Goal: Information Seeking & Learning: Find specific fact

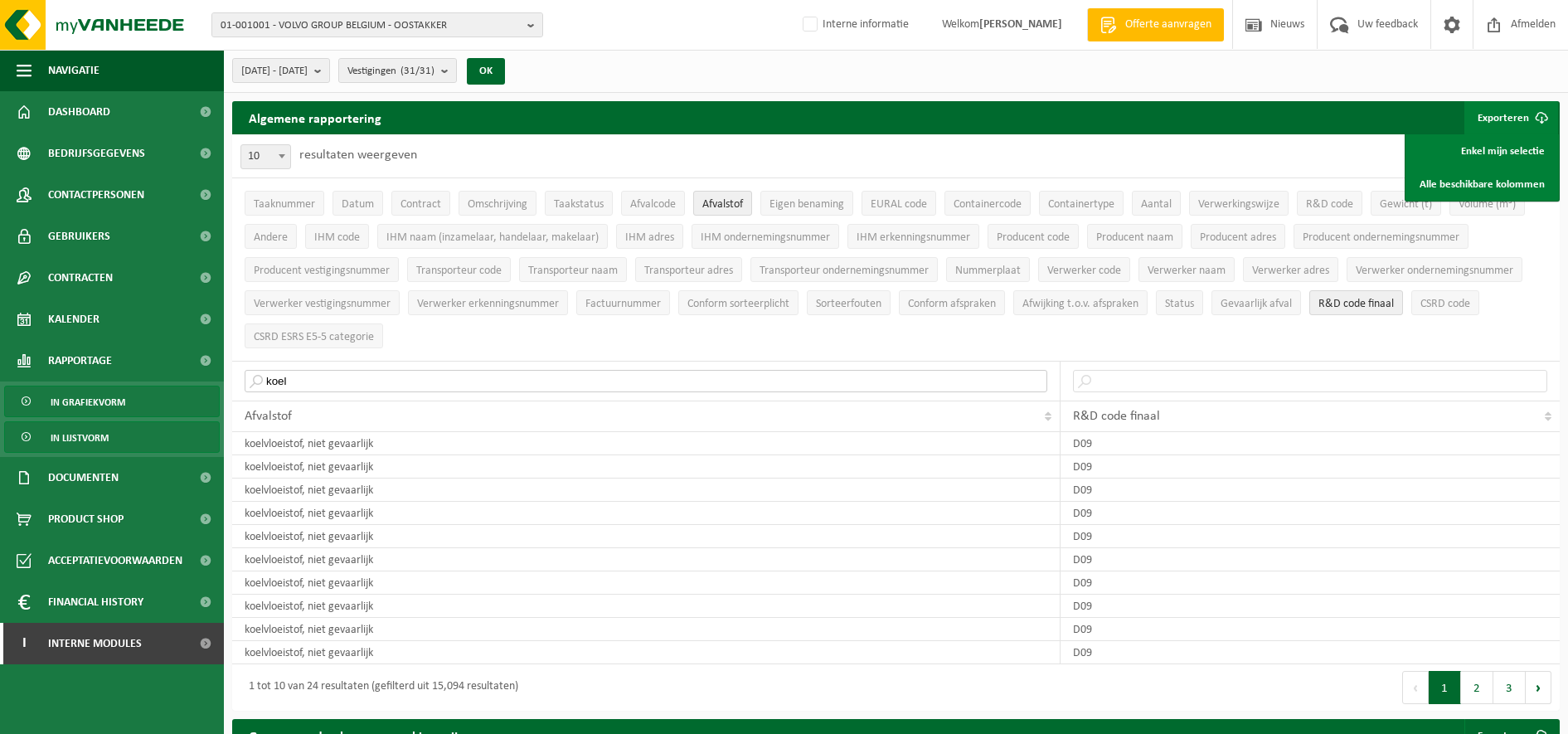
drag, startPoint x: 272, startPoint y: 380, endPoint x: 107, endPoint y: 391, distance: 165.4
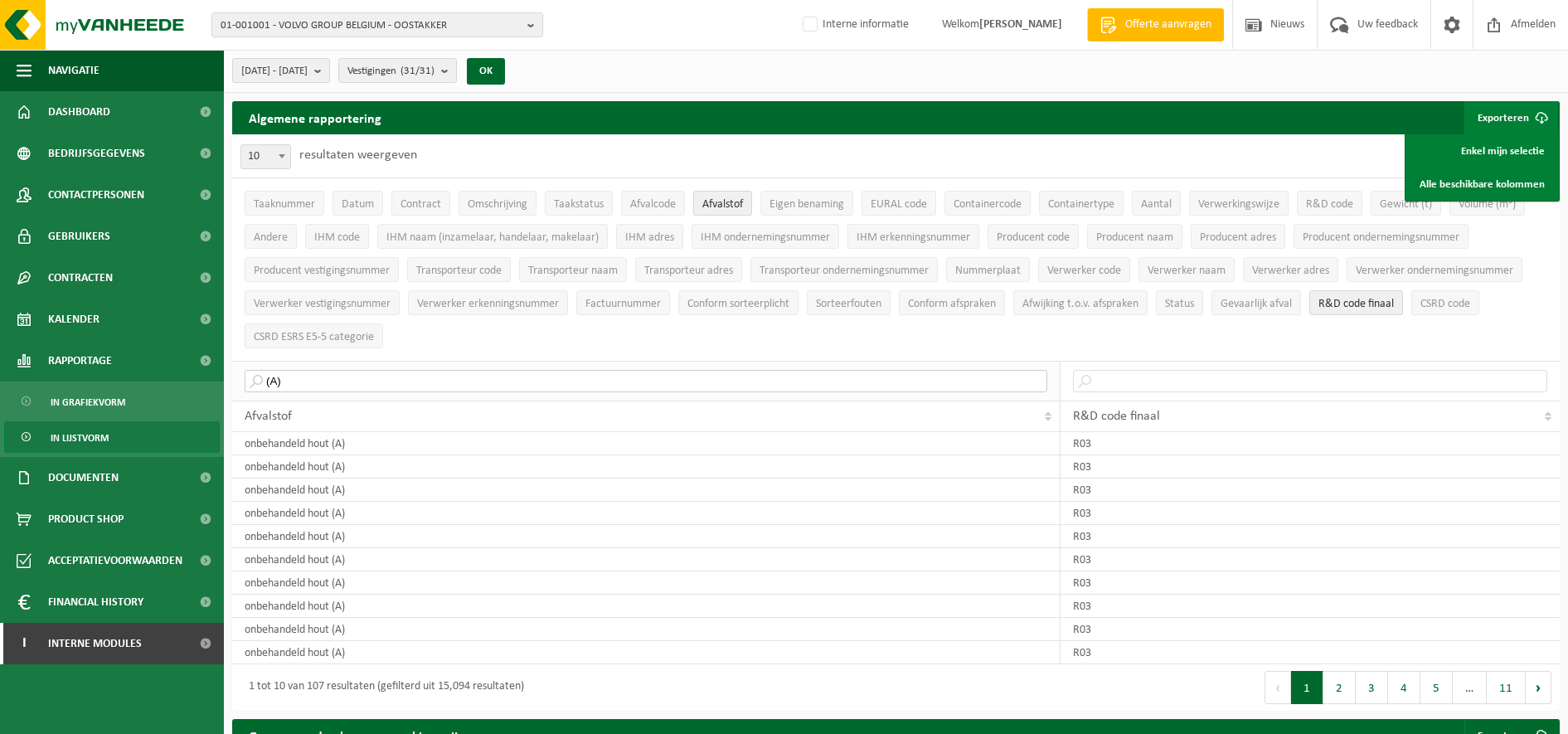
click at [461, 380] on input "(A)" at bounding box center [646, 380] width 803 height 23
type input "("
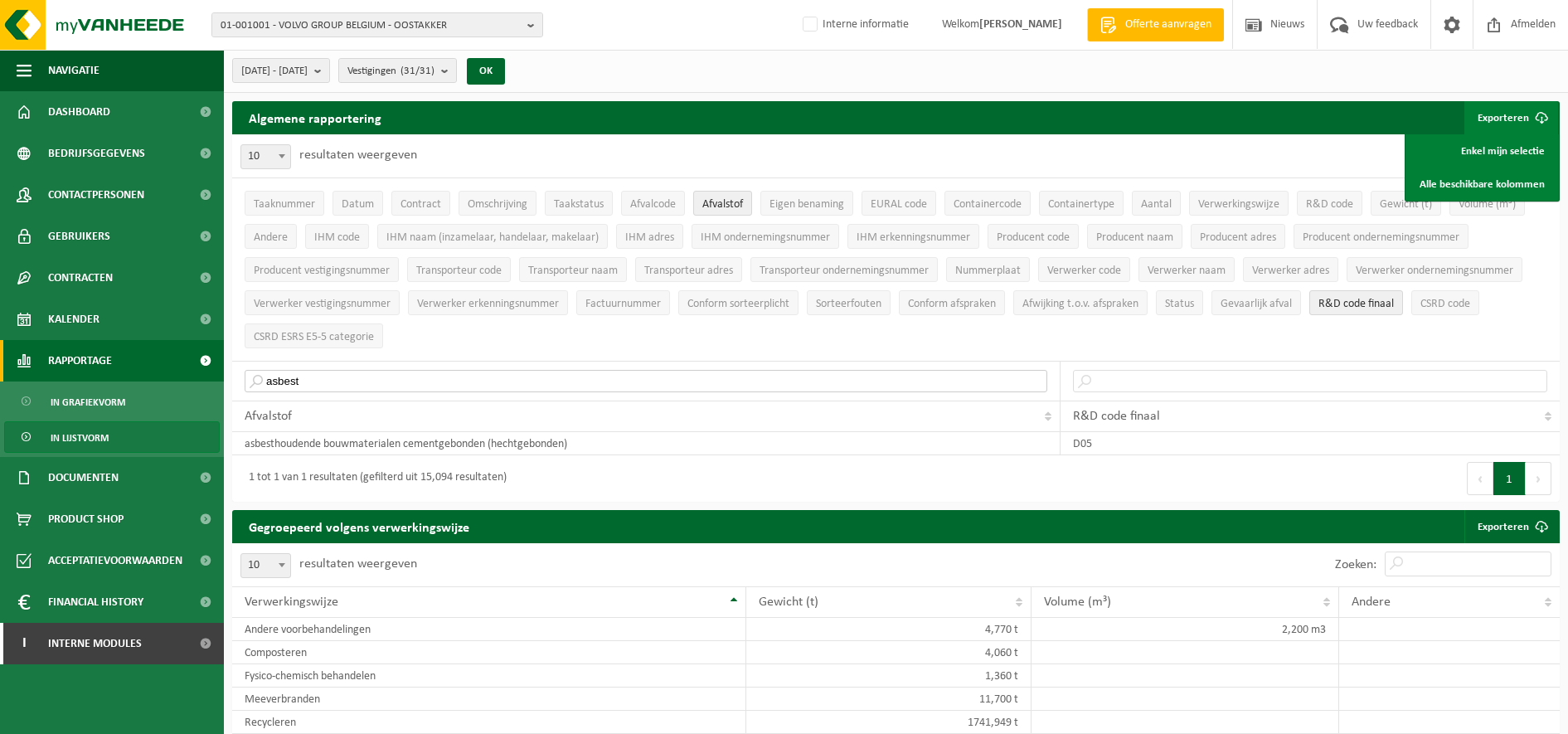
drag, startPoint x: 457, startPoint y: 368, endPoint x: 156, endPoint y: 372, distance: 301.0
click at [283, 361] on th "asbest" at bounding box center [646, 380] width 829 height 40
type input "a"
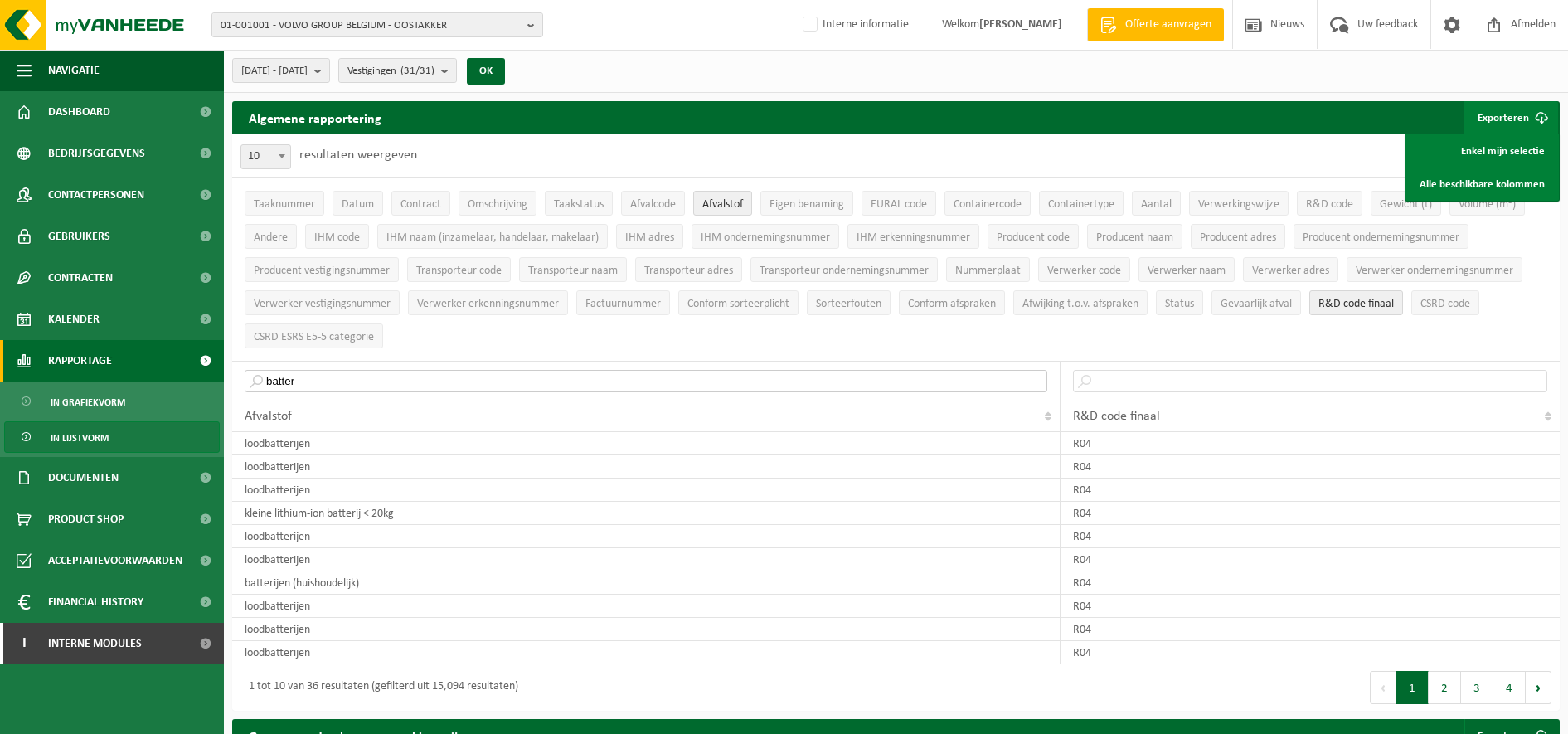
drag, startPoint x: 397, startPoint y: 378, endPoint x: 94, endPoint y: 374, distance: 303.0
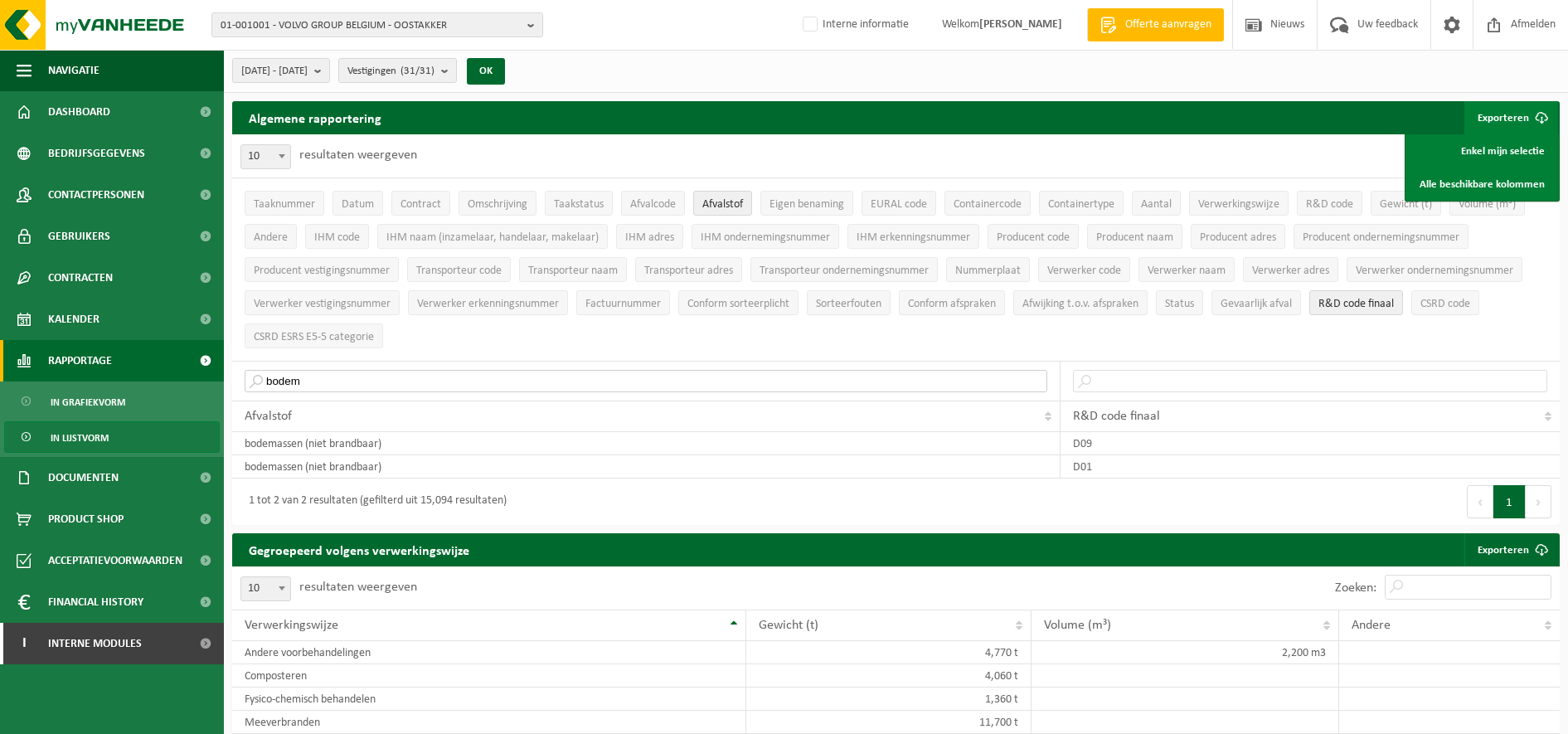
drag, startPoint x: 258, startPoint y: 375, endPoint x: 171, endPoint y: 366, distance: 87.5
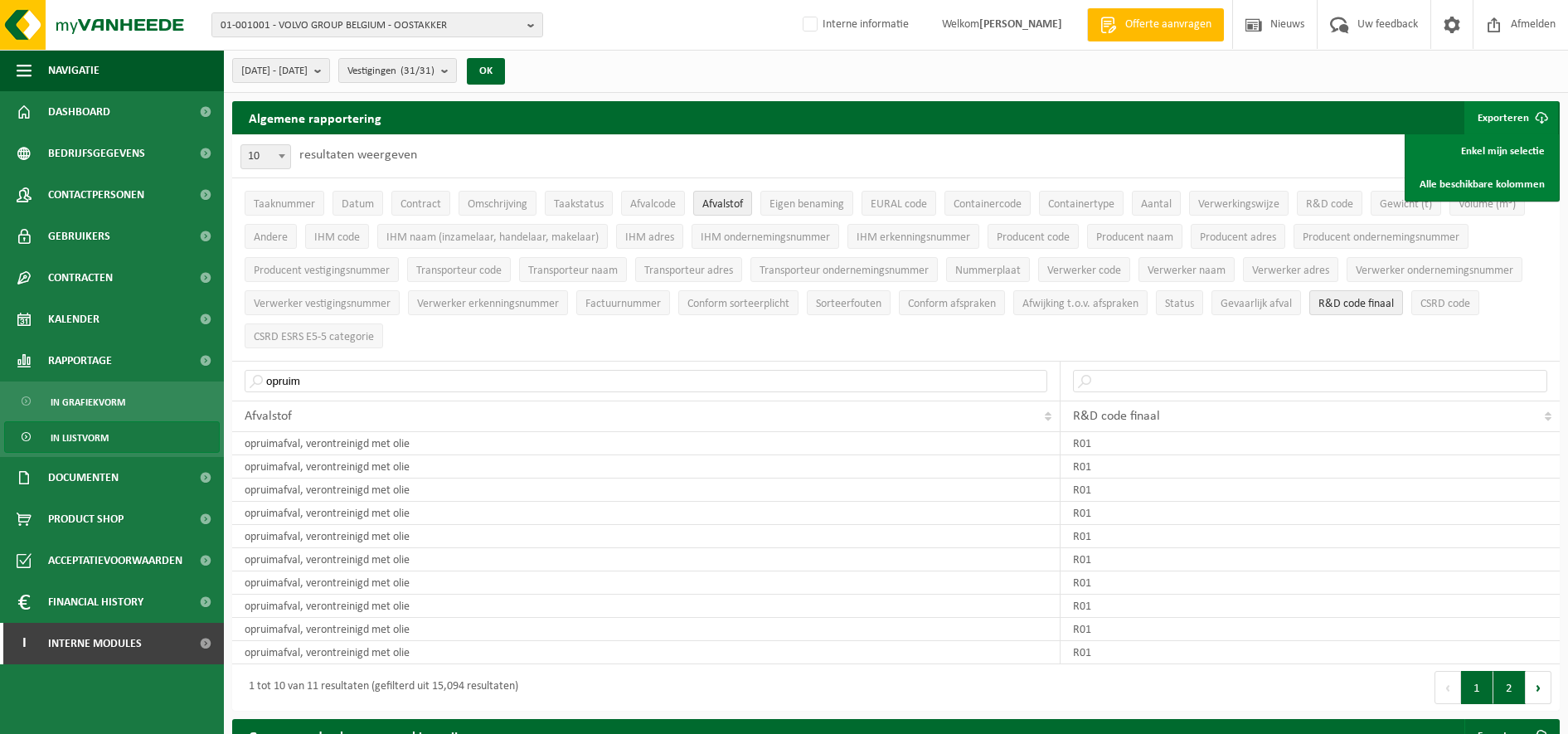
click at [1513, 687] on button "2" at bounding box center [1509, 687] width 33 height 33
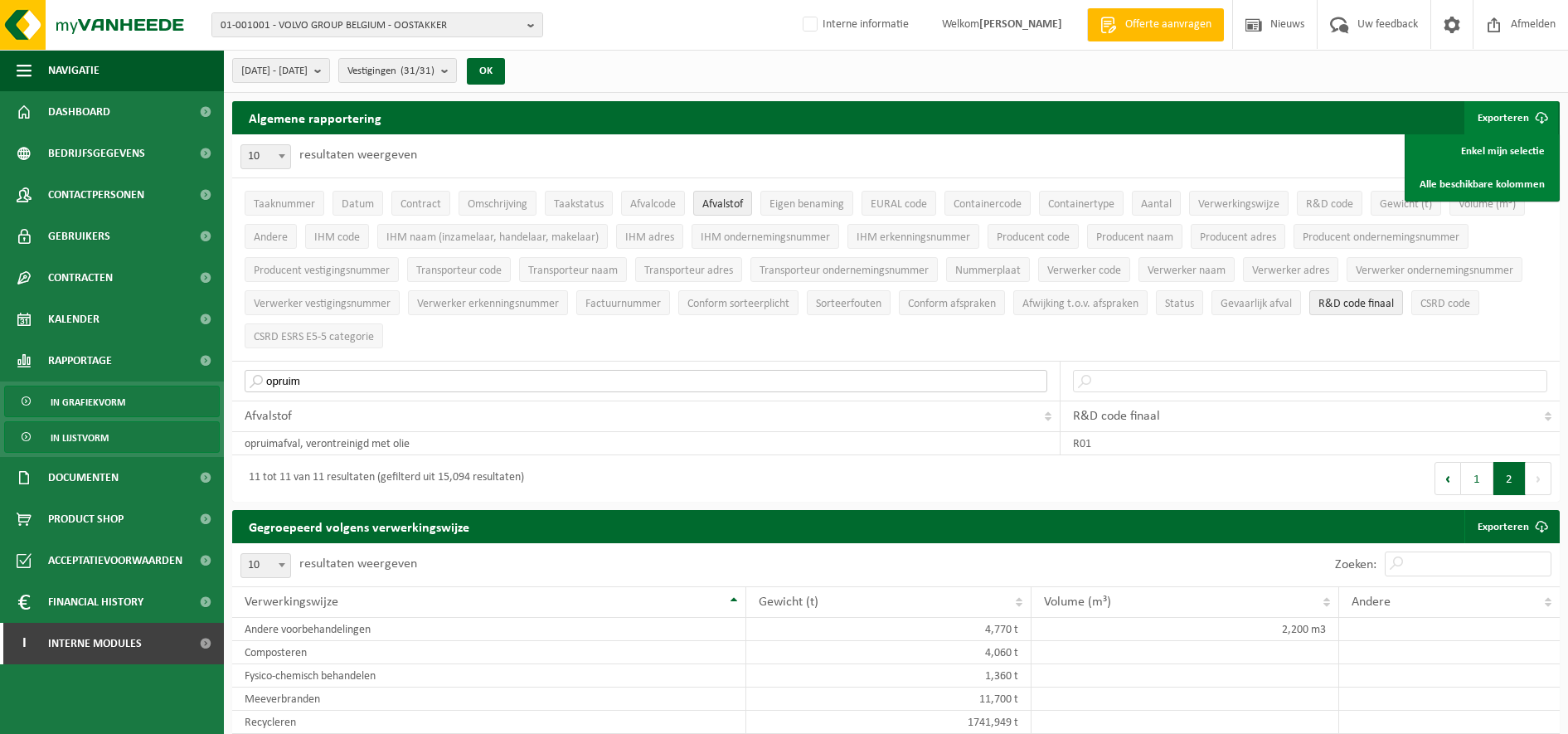
drag, startPoint x: 368, startPoint y: 380, endPoint x: 110, endPoint y: 390, distance: 258.2
click at [238, 381] on th "opruim" at bounding box center [646, 380] width 829 height 40
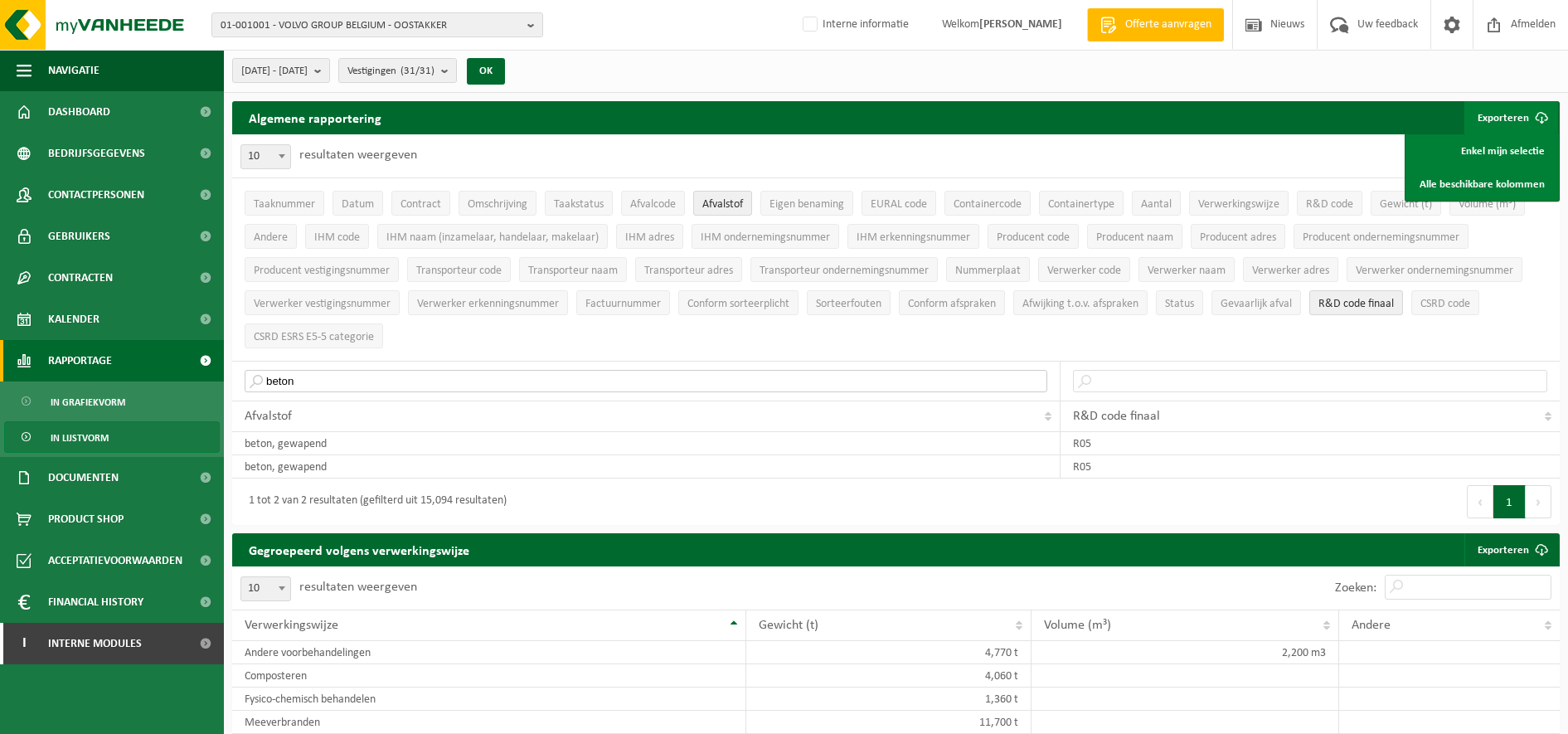
drag, startPoint x: 364, startPoint y: 373, endPoint x: 64, endPoint y: 374, distance: 300.0
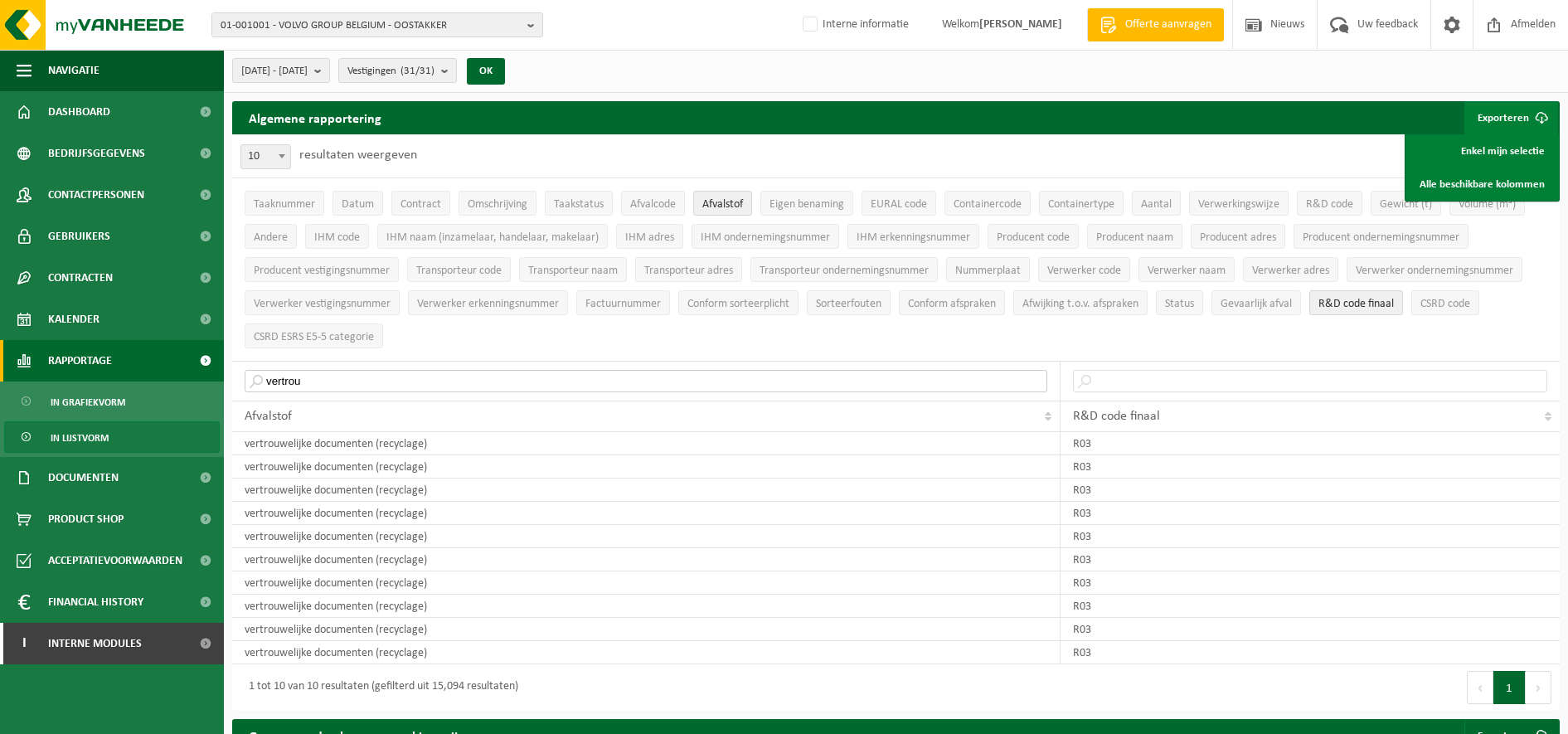
drag, startPoint x: 313, startPoint y: 370, endPoint x: 155, endPoint y: 365, distance: 158.1
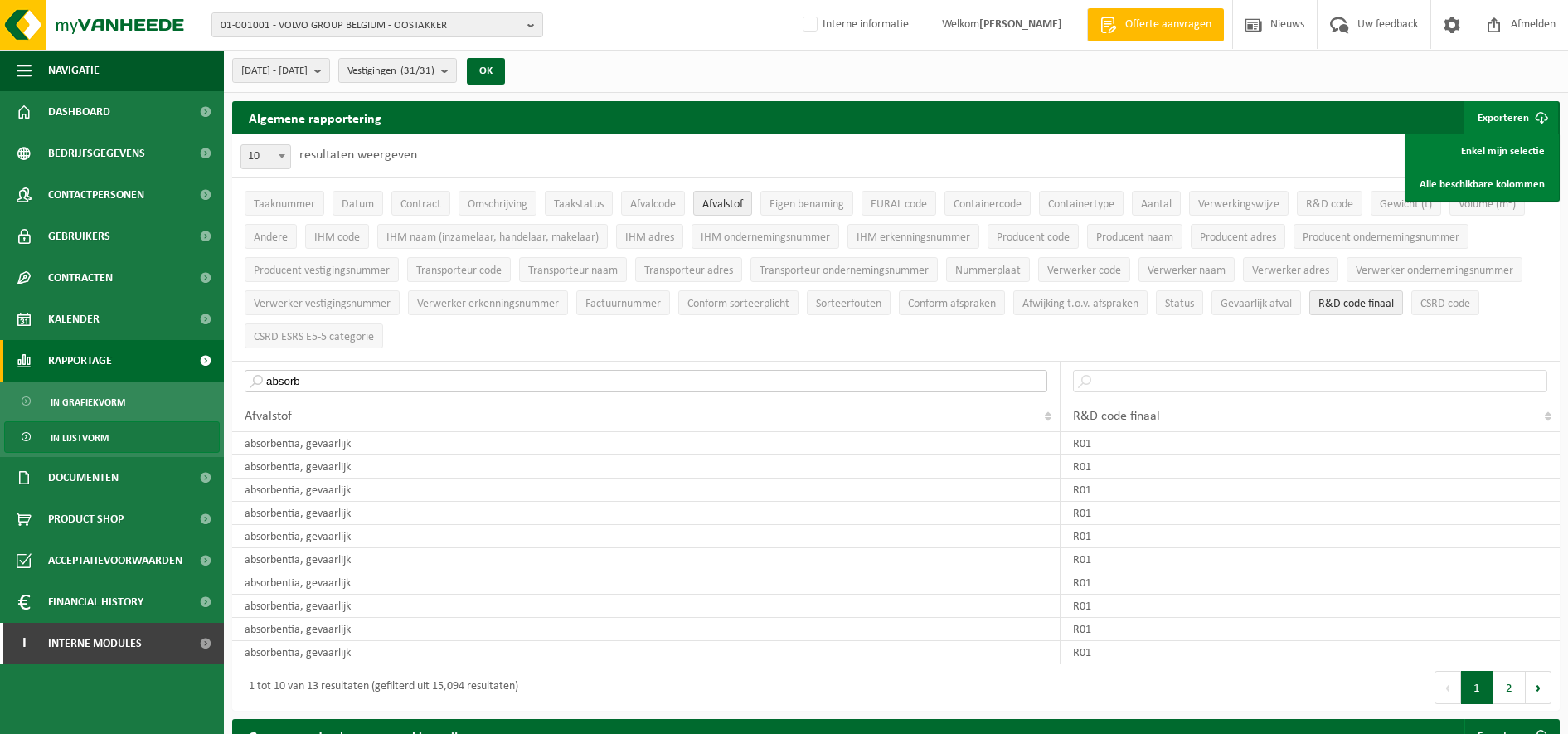
drag, startPoint x: 186, startPoint y: 374, endPoint x: 43, endPoint y: 380, distance: 143.1
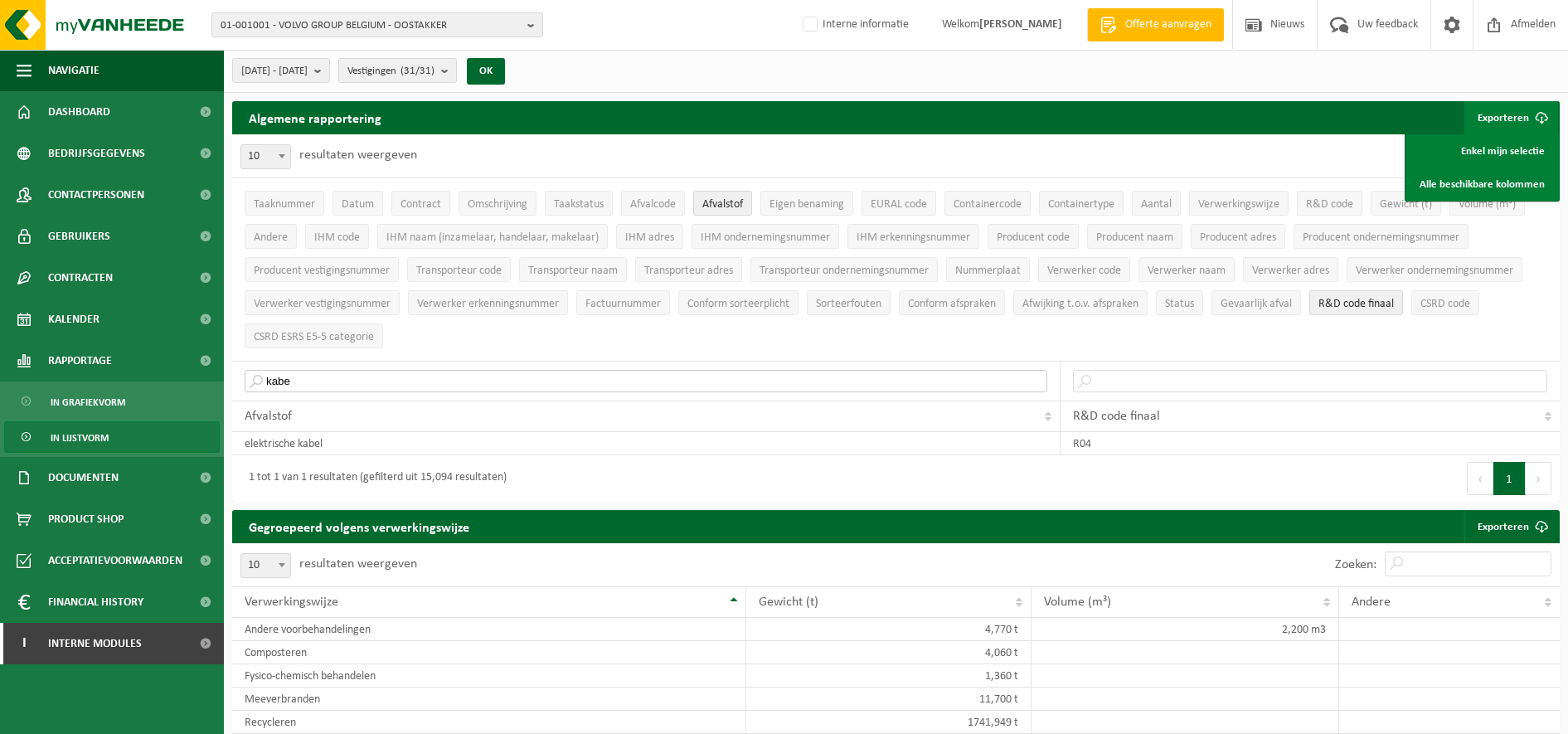
drag, startPoint x: 503, startPoint y: 373, endPoint x: -4, endPoint y: 380, distance: 507.0
click at [0, 380] on html "01-001001 - VOLVO GROUP [GEOGRAPHIC_DATA] - OOSTAKKER 01-001001 - VOLVO GROUP […" at bounding box center [784, 367] width 1568 height 734
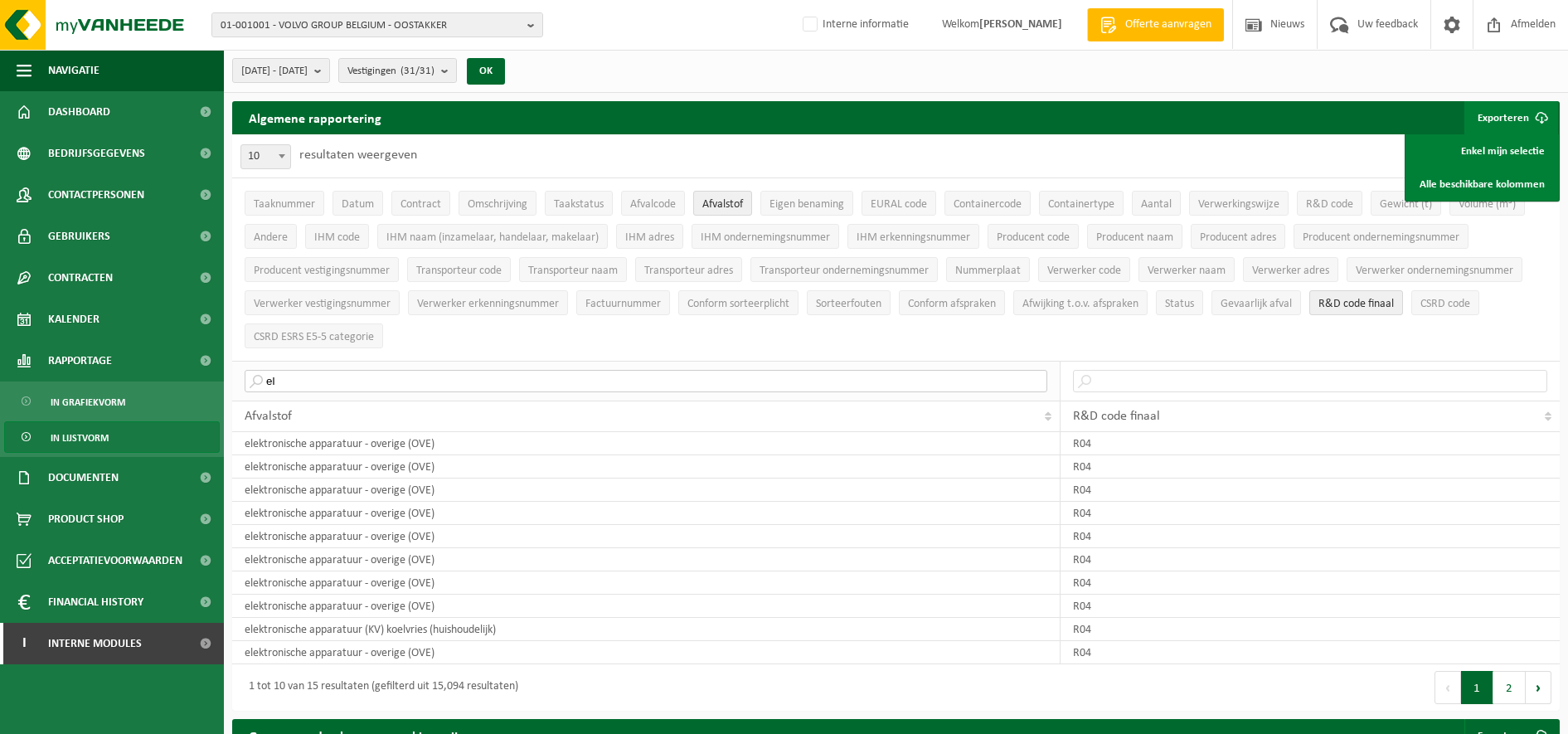
type input "e"
click at [1503, 679] on button "2" at bounding box center [1509, 687] width 33 height 33
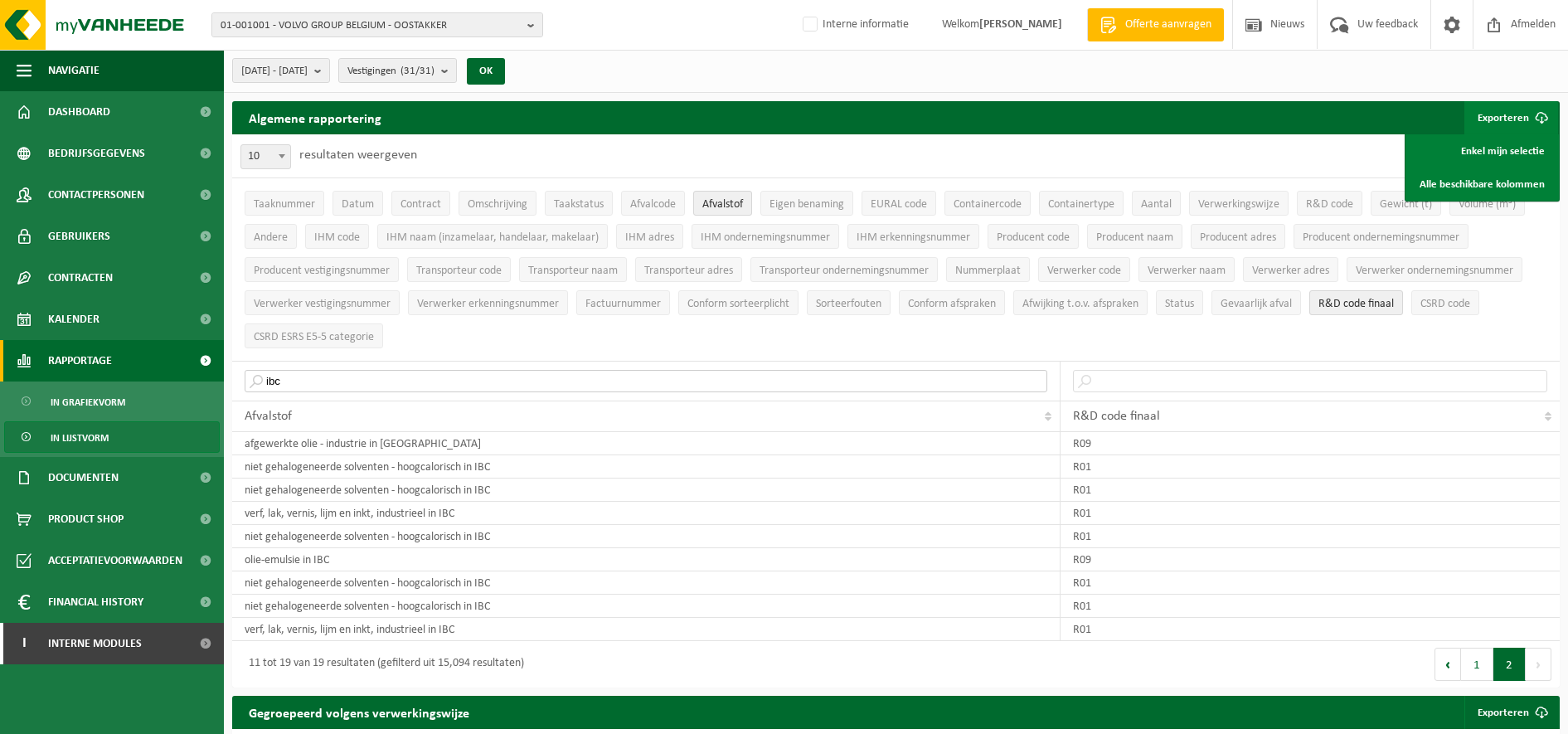
drag, startPoint x: 443, startPoint y: 368, endPoint x: 107, endPoint y: 376, distance: 336.1
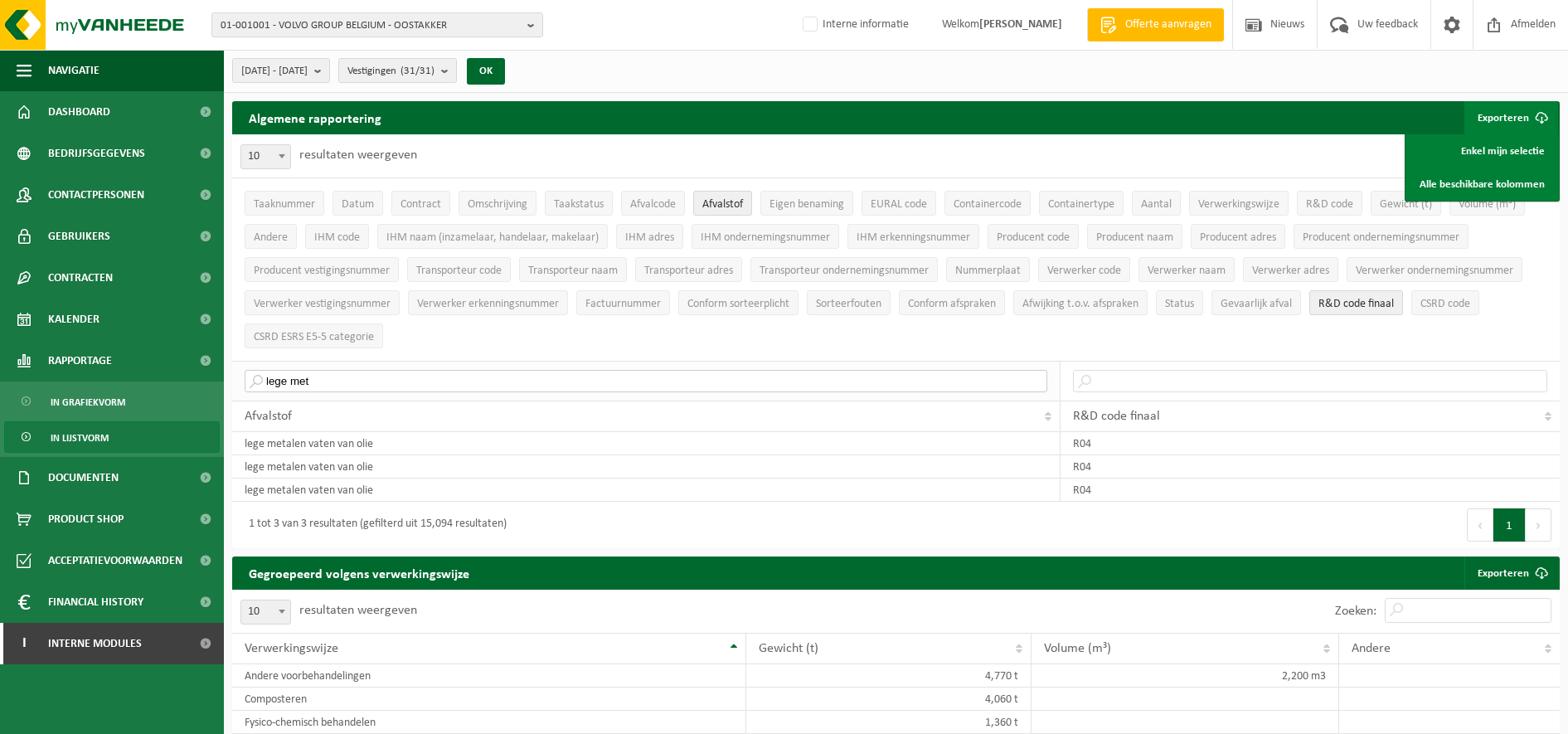
drag, startPoint x: 383, startPoint y: 366, endPoint x: 361, endPoint y: 377, distance: 24.6
click at [371, 370] on input "lege met" at bounding box center [646, 380] width 803 height 23
drag, startPoint x: 343, startPoint y: 377, endPoint x: 75, endPoint y: 353, distance: 269.1
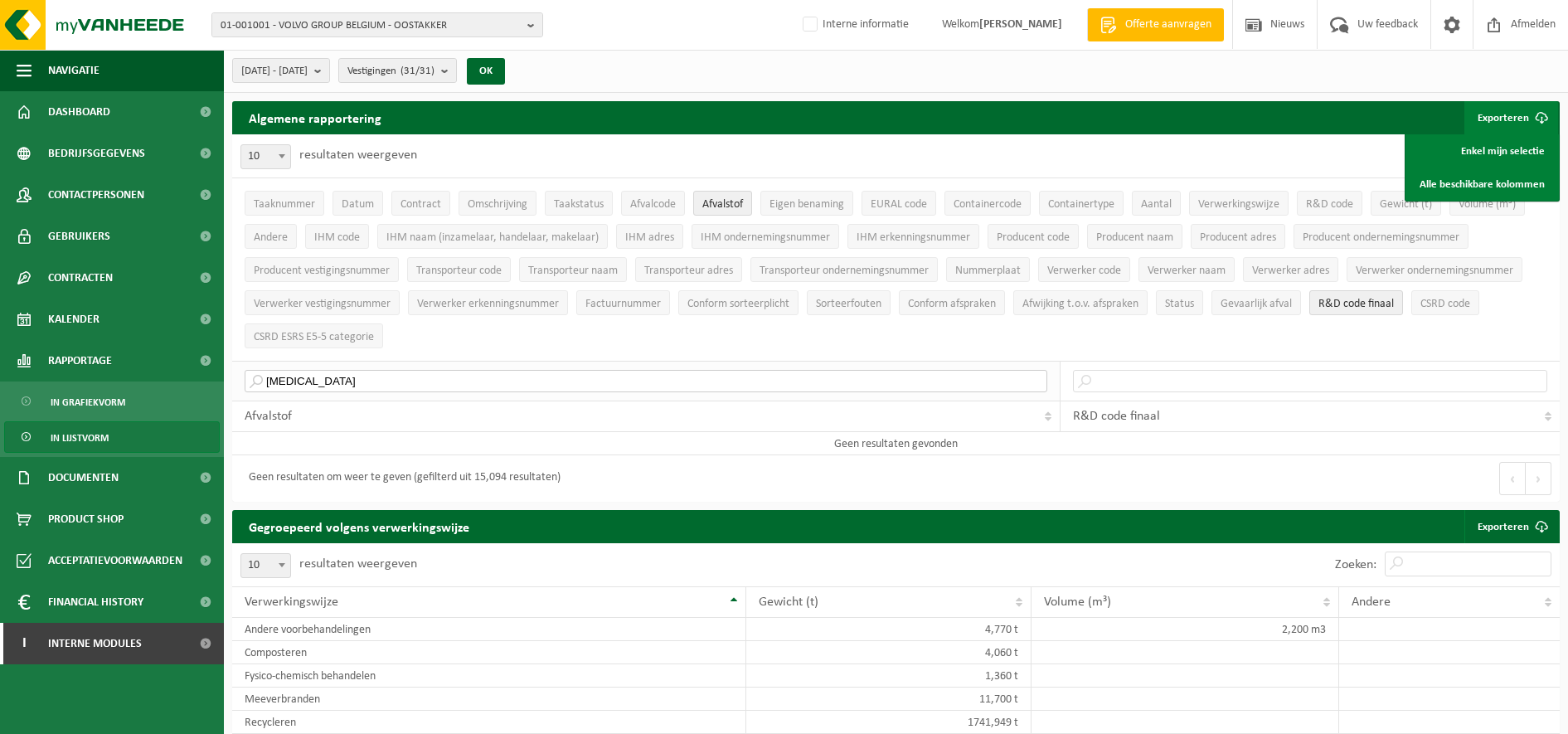
click at [330, 378] on input "[MEDICAL_DATA]" at bounding box center [646, 380] width 803 height 23
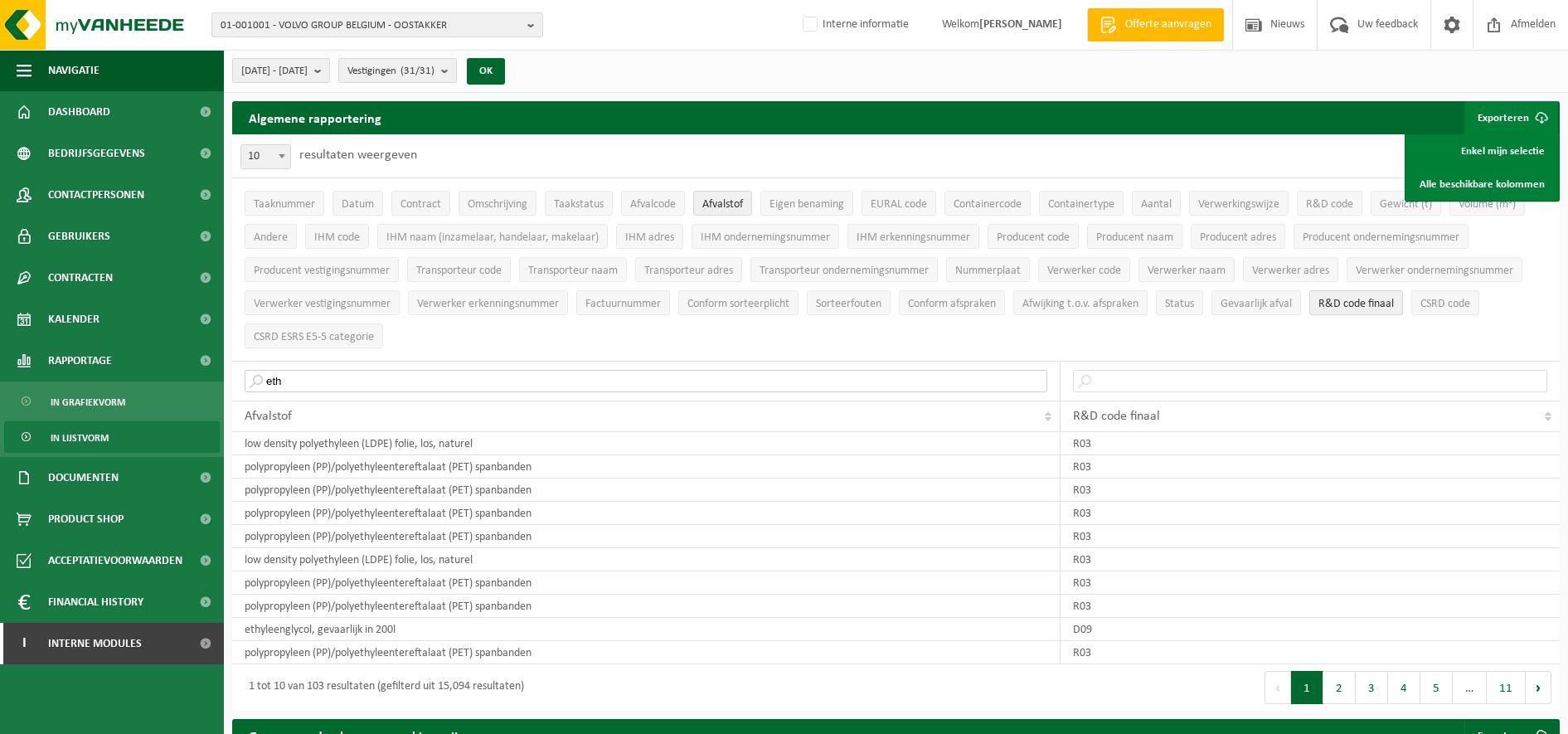
drag, startPoint x: 379, startPoint y: 378, endPoint x: 0, endPoint y: 386, distance: 379.1
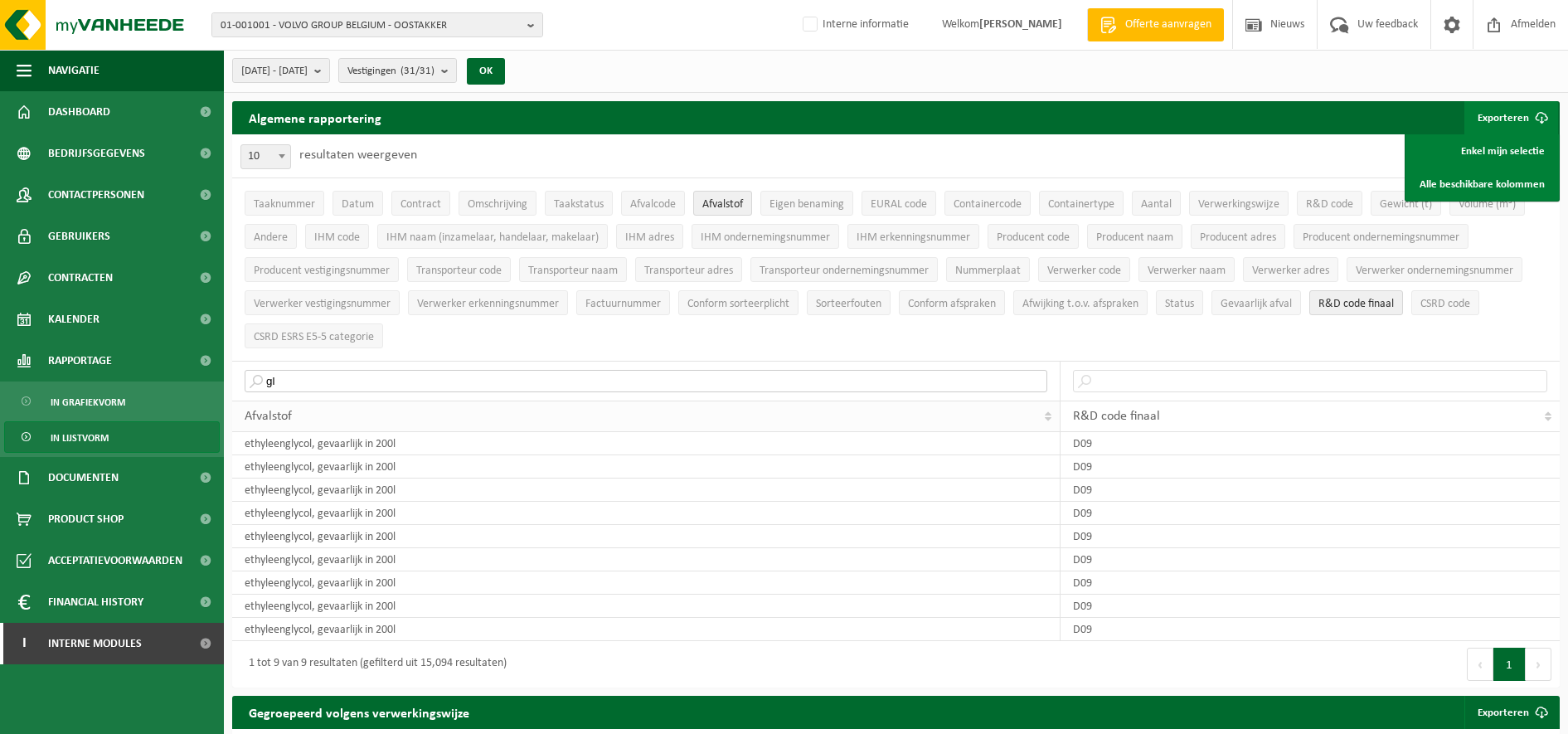
type input "g"
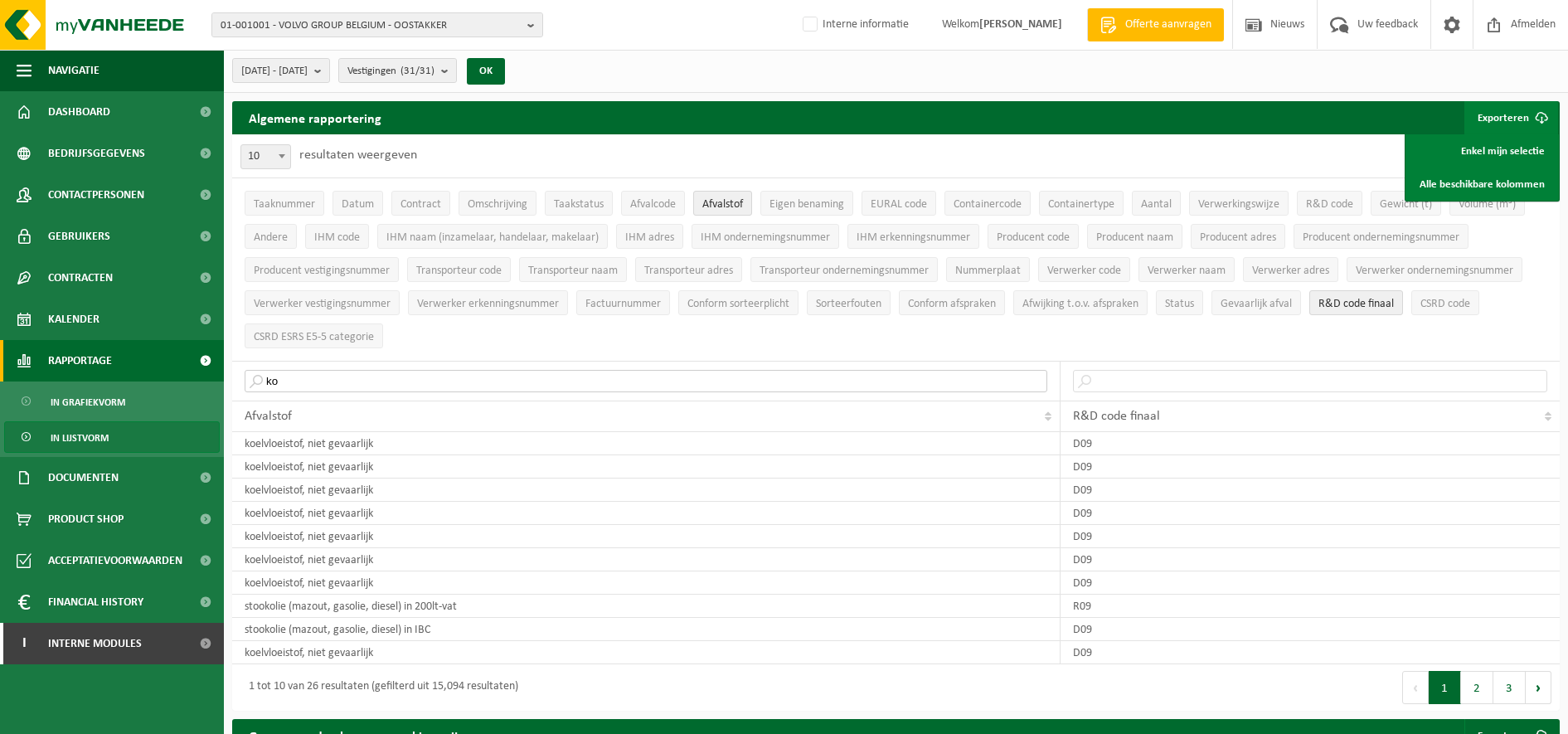
drag, startPoint x: 430, startPoint y: 368, endPoint x: 84, endPoint y: 360, distance: 346.1
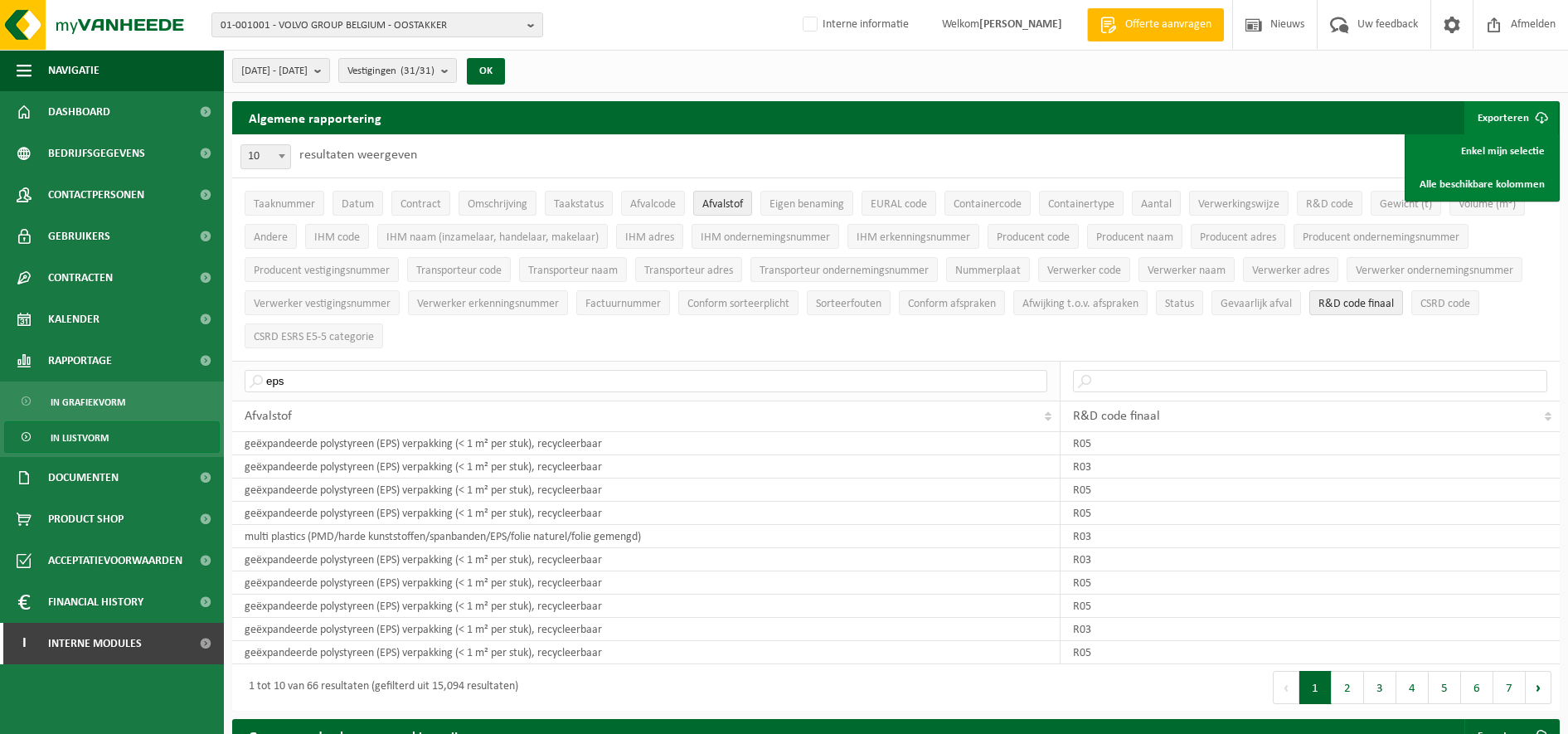
click at [299, 360] on th "eps" at bounding box center [646, 380] width 829 height 40
drag, startPoint x: 313, startPoint y: 382, endPoint x: 179, endPoint y: 375, distance: 134.2
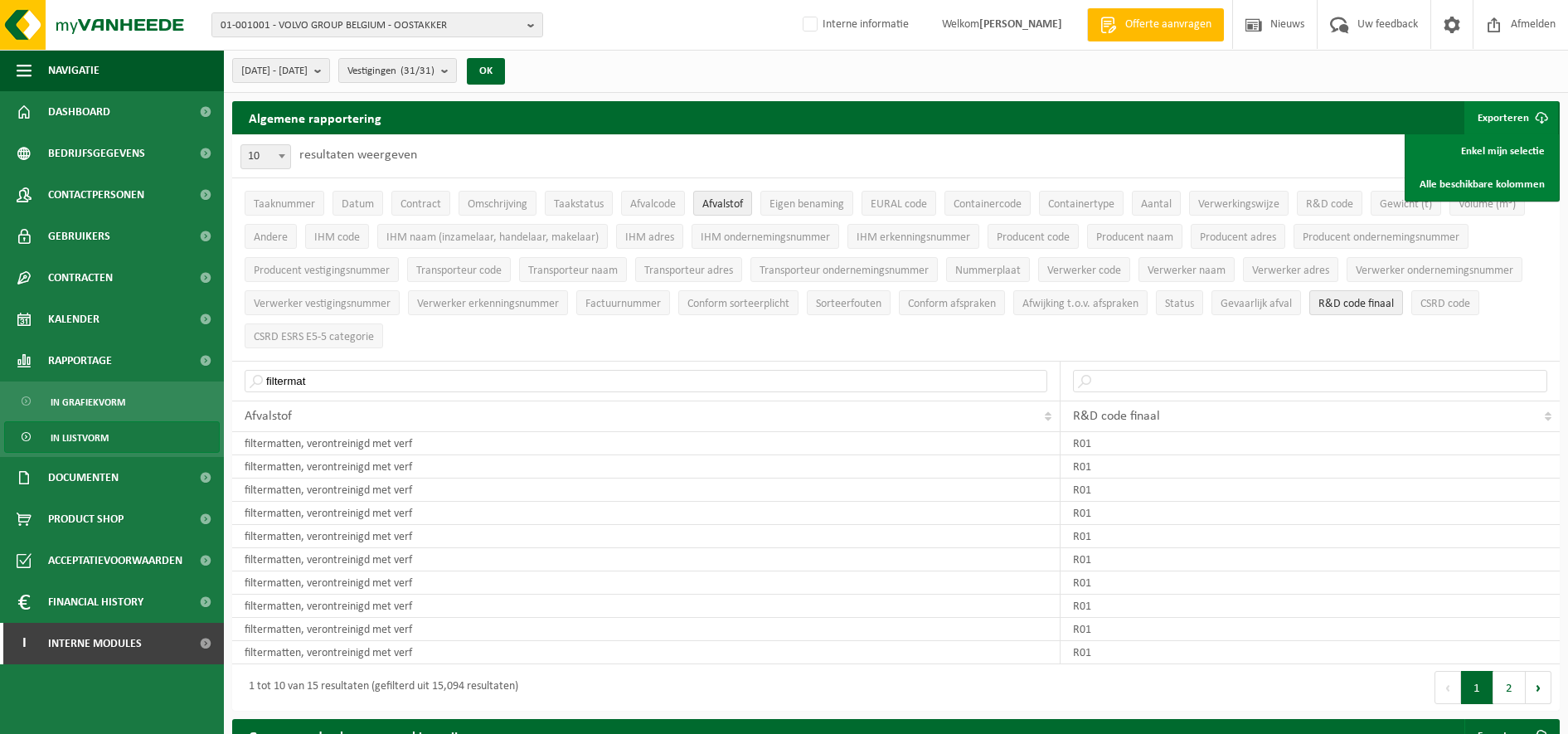
drag, startPoint x: 334, startPoint y: 357, endPoint x: 235, endPoint y: 354, distance: 99.0
click at [235, 354] on div "10 25 50 100 10 resultaten weergeven Taaknummer Datum Contract Omschrijving Taa…" at bounding box center [896, 422] width 1328 height 576
drag, startPoint x: 320, startPoint y: 385, endPoint x: 192, endPoint y: 367, distance: 129.3
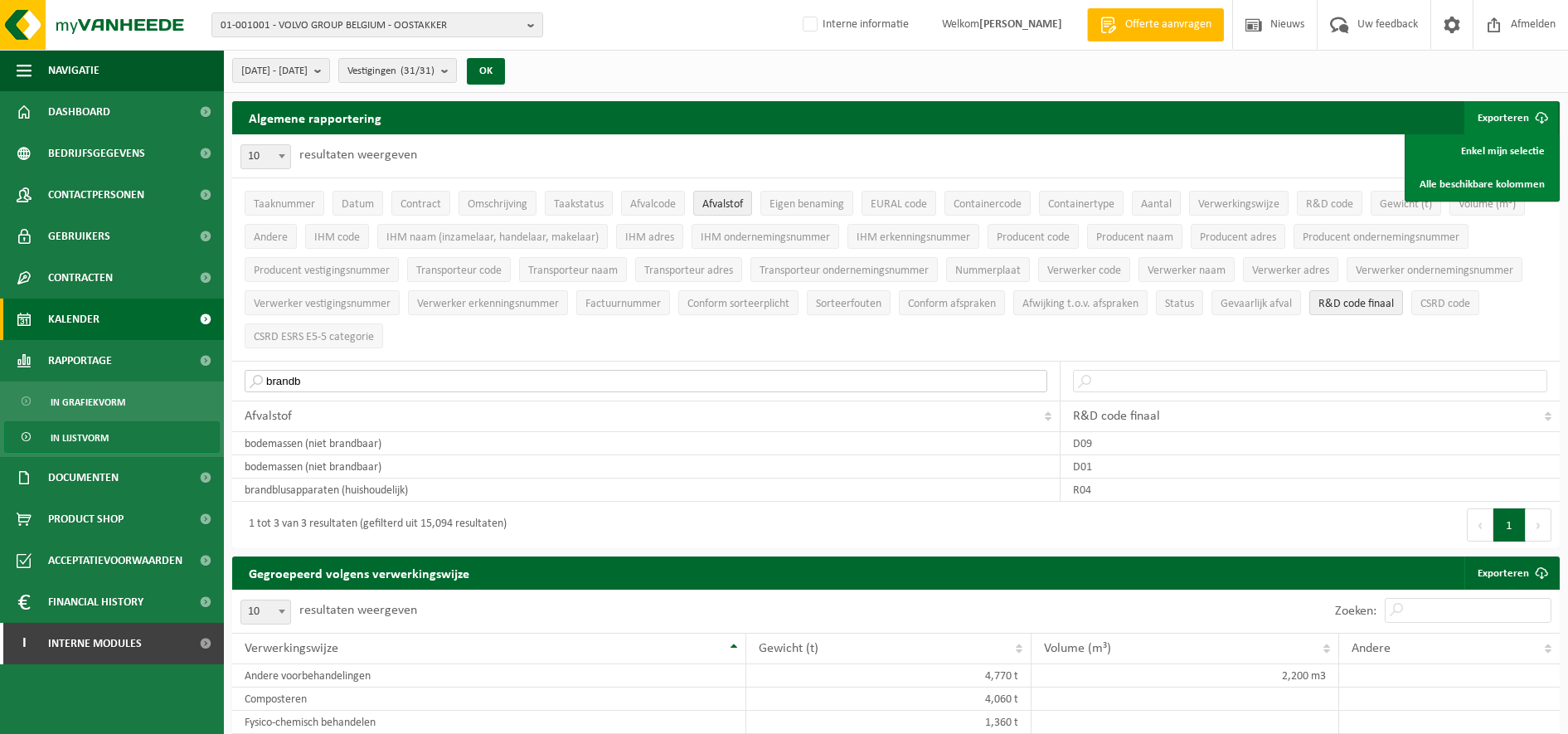
drag, startPoint x: 378, startPoint y: 380, endPoint x: 0, endPoint y: 321, distance: 382.6
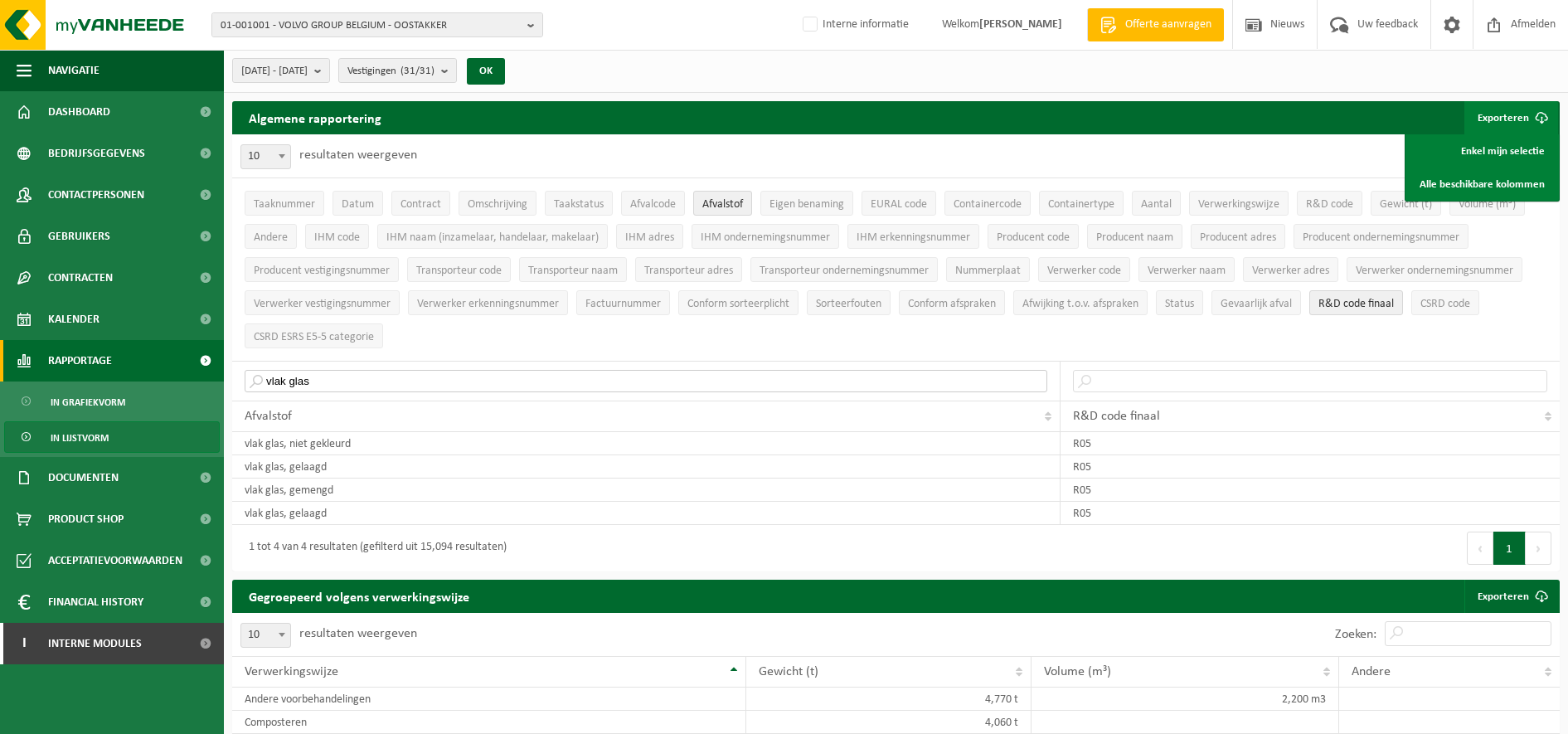
drag, startPoint x: 319, startPoint y: 370, endPoint x: 0, endPoint y: 375, distance: 319.0
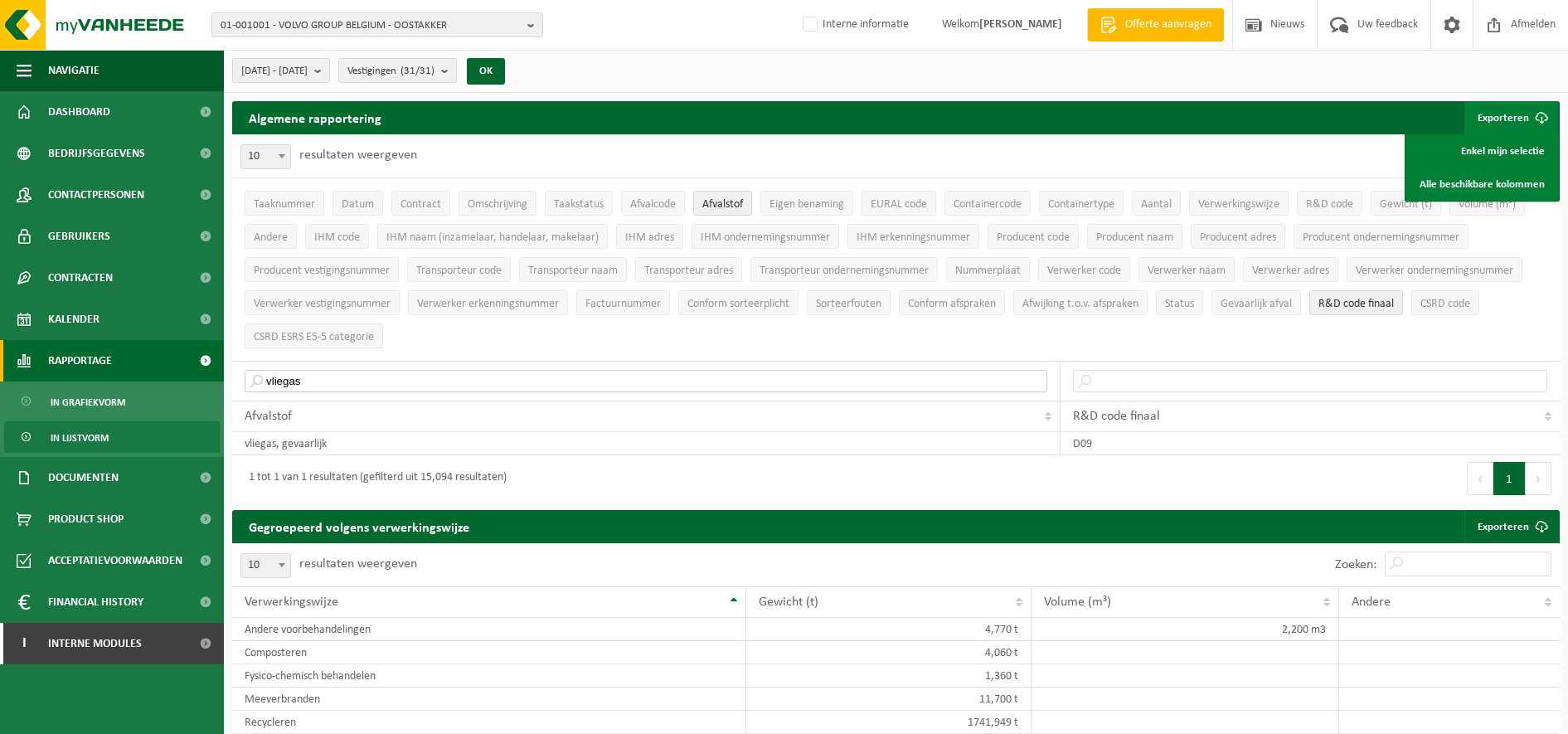
drag, startPoint x: 377, startPoint y: 370, endPoint x: 95, endPoint y: 356, distance: 282.3
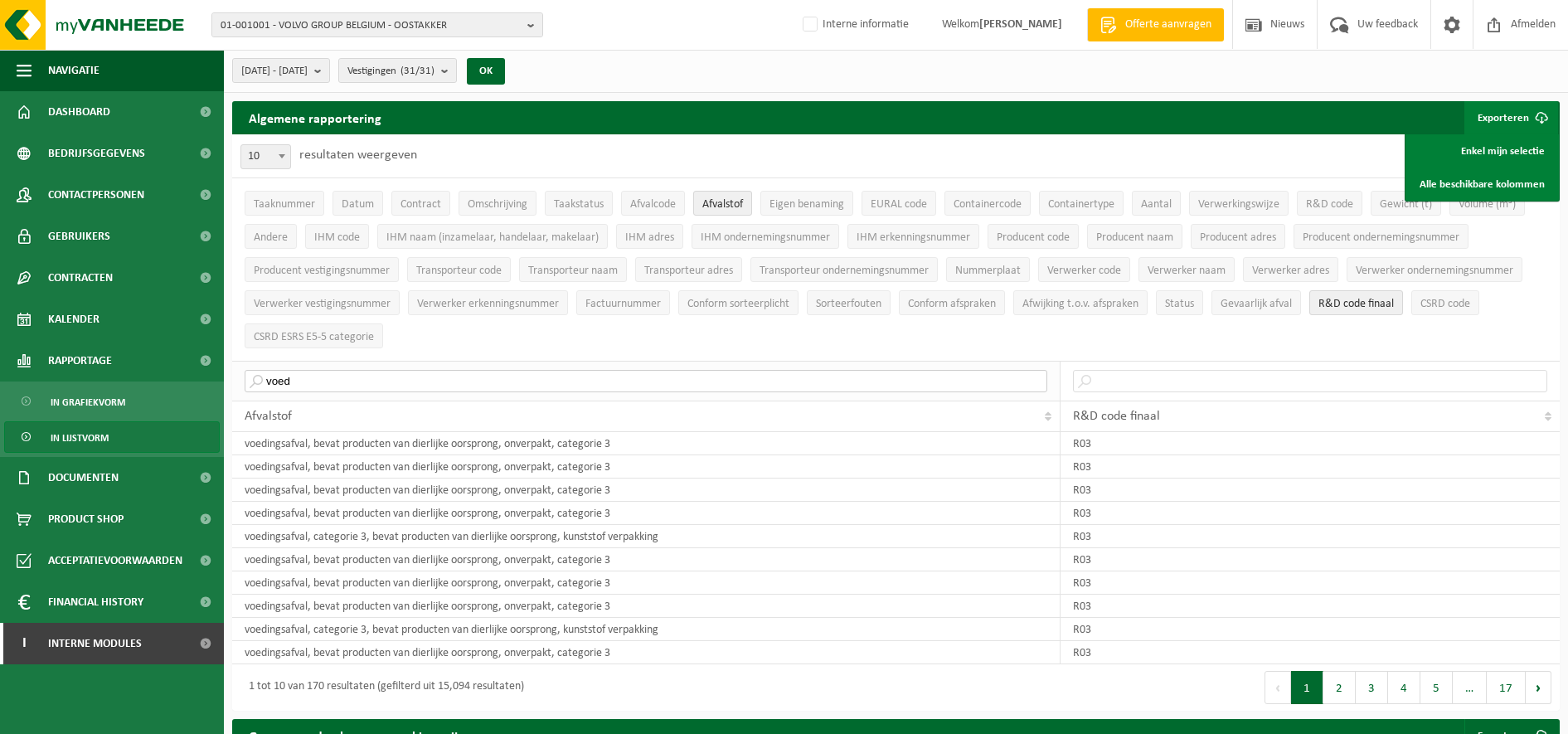
drag, startPoint x: 397, startPoint y: 363, endPoint x: 262, endPoint y: 375, distance: 135.5
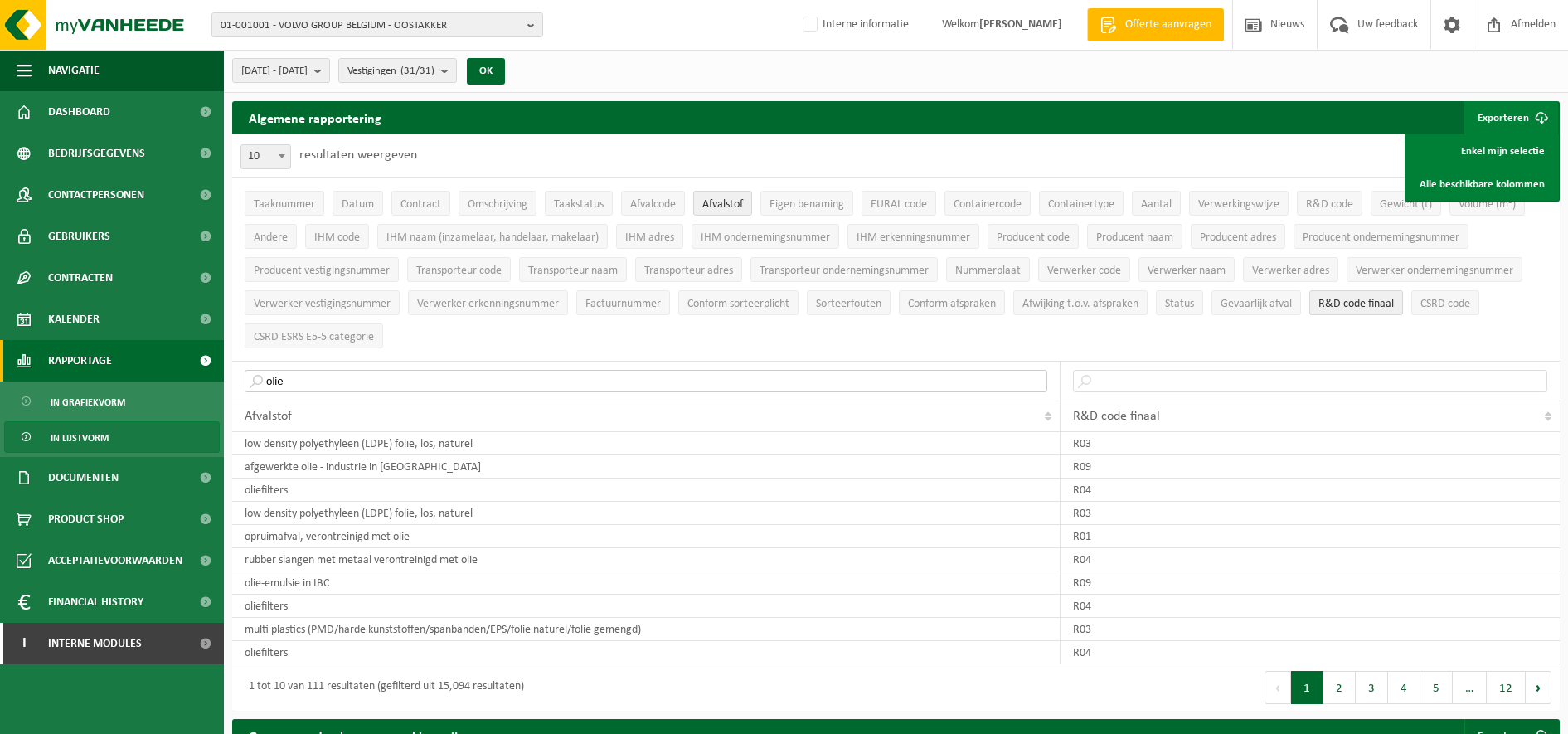
drag, startPoint x: 349, startPoint y: 377, endPoint x: 186, endPoint y: 375, distance: 163.0
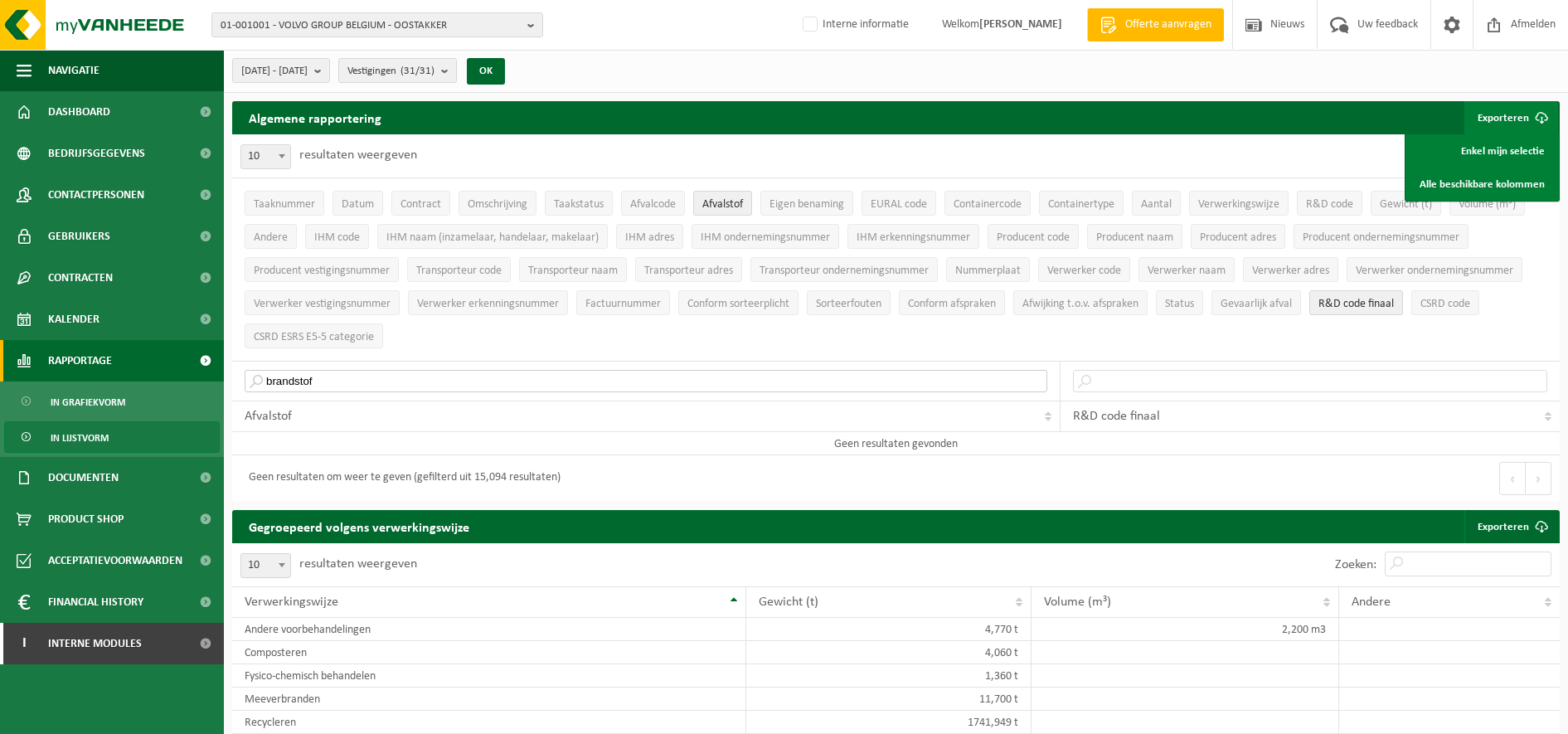
drag, startPoint x: 365, startPoint y: 374, endPoint x: 161, endPoint y: 356, distance: 204.8
type input "o"
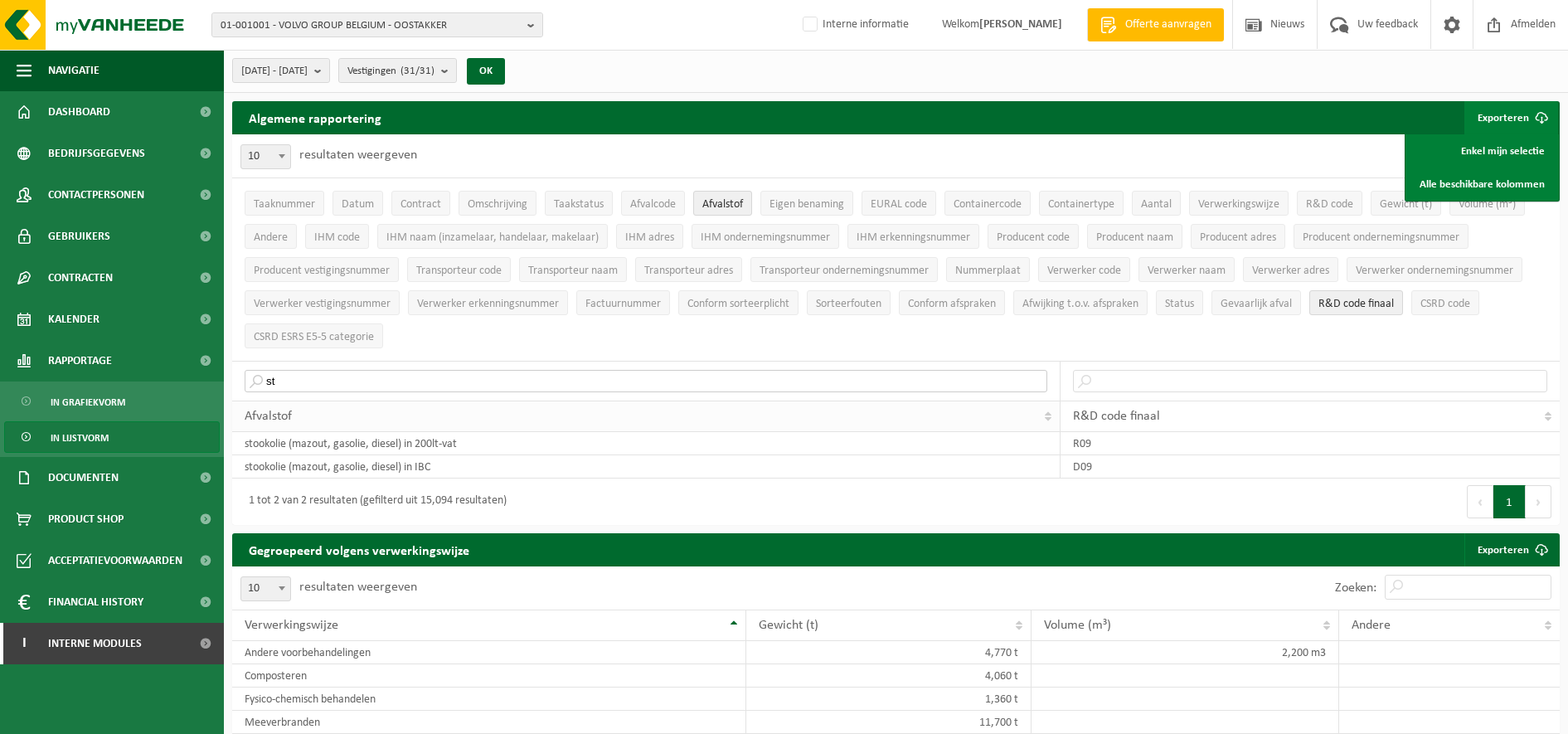
type input "s"
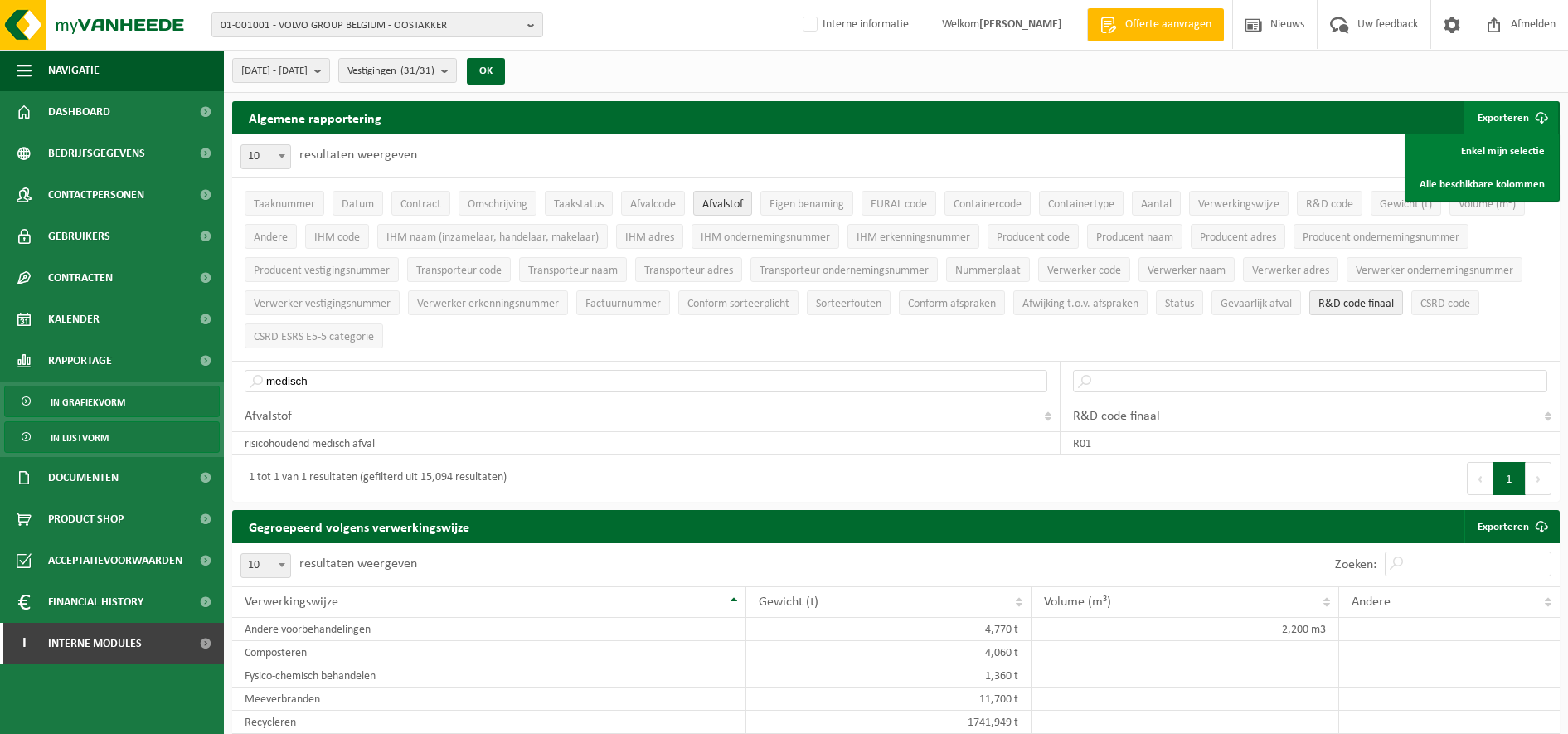
drag, startPoint x: 375, startPoint y: 390, endPoint x: 207, endPoint y: 386, distance: 168.0
drag, startPoint x: 324, startPoint y: 375, endPoint x: 180, endPoint y: 364, distance: 144.4
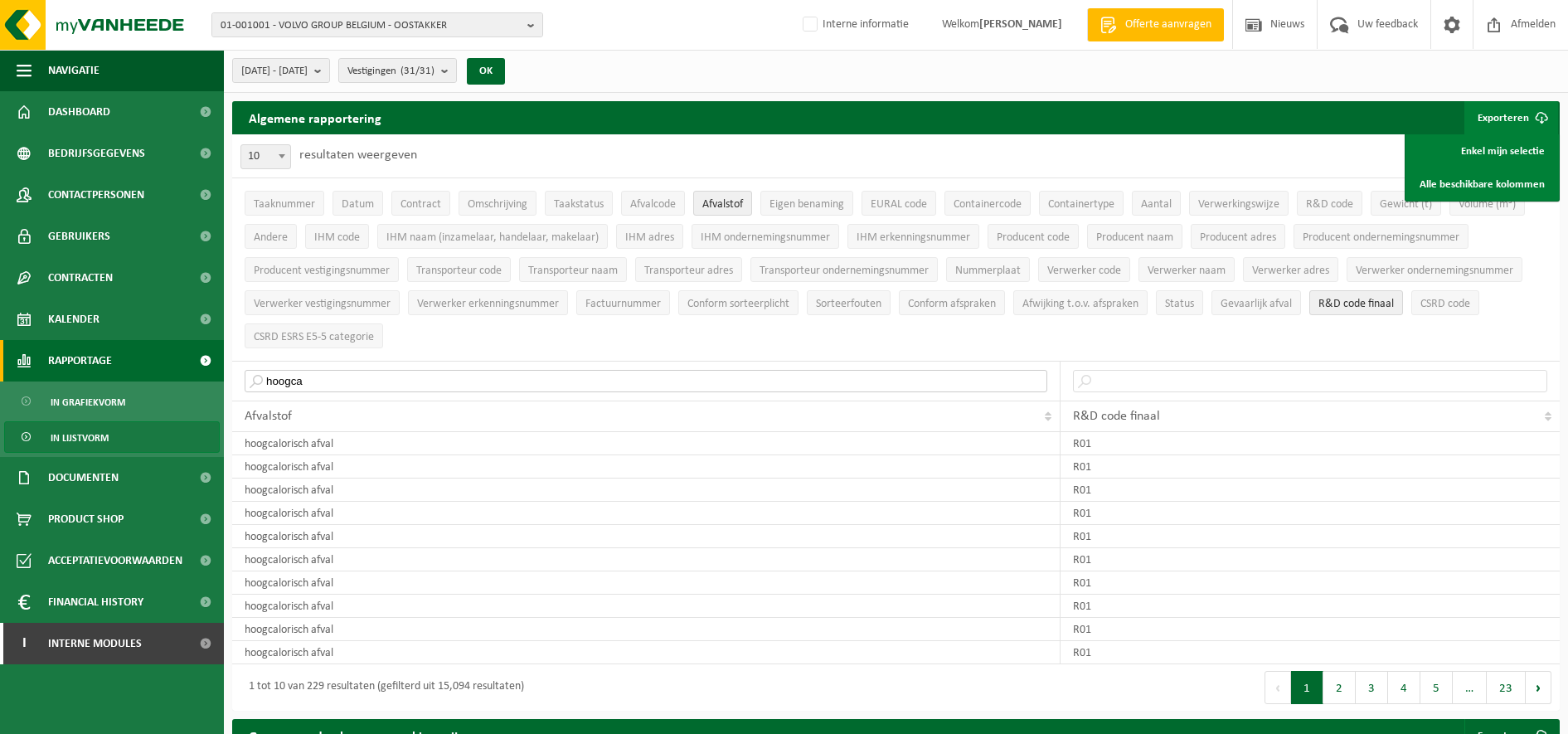
drag, startPoint x: 486, startPoint y: 381, endPoint x: 0, endPoint y: 340, distance: 487.7
click at [0, 340] on html "01-001001 - VOLVO GROUP [GEOGRAPHIC_DATA] - OOSTAKKER 01-001001 - VOLVO GROUP […" at bounding box center [784, 367] width 1568 height 734
type input "g"
drag, startPoint x: 370, startPoint y: 371, endPoint x: 159, endPoint y: 375, distance: 211.0
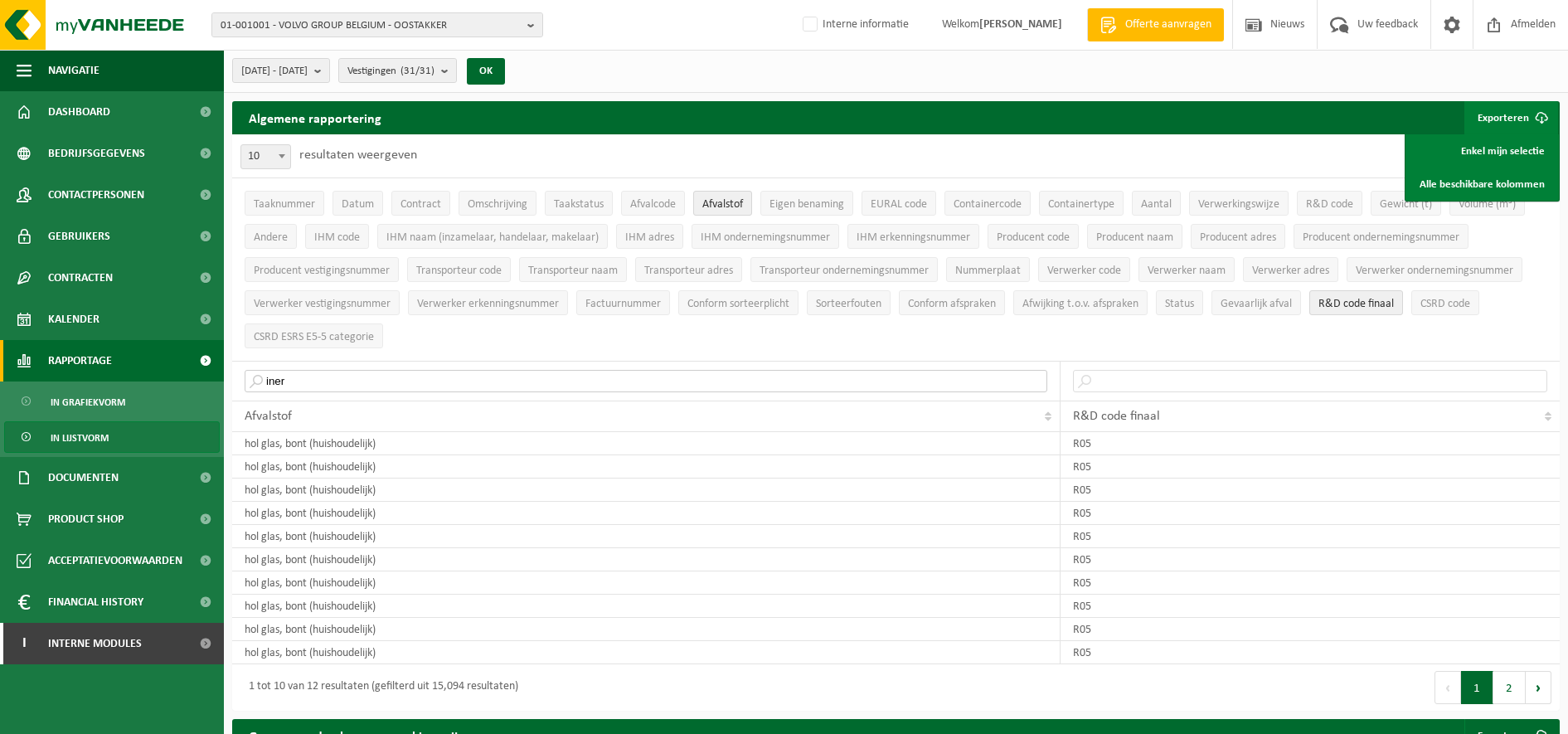
type input "inert"
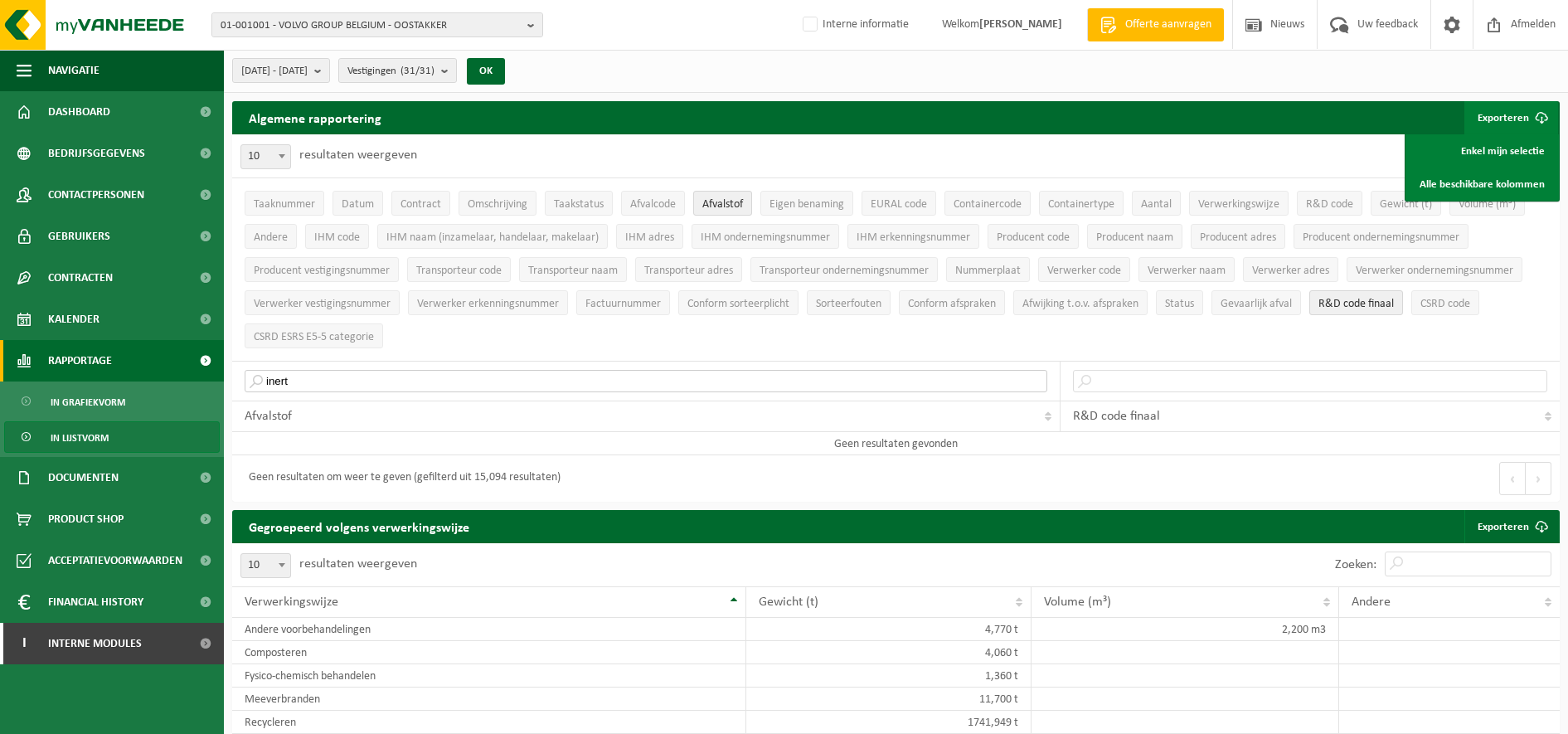
drag, startPoint x: 423, startPoint y: 380, endPoint x: 221, endPoint y: 375, distance: 202.1
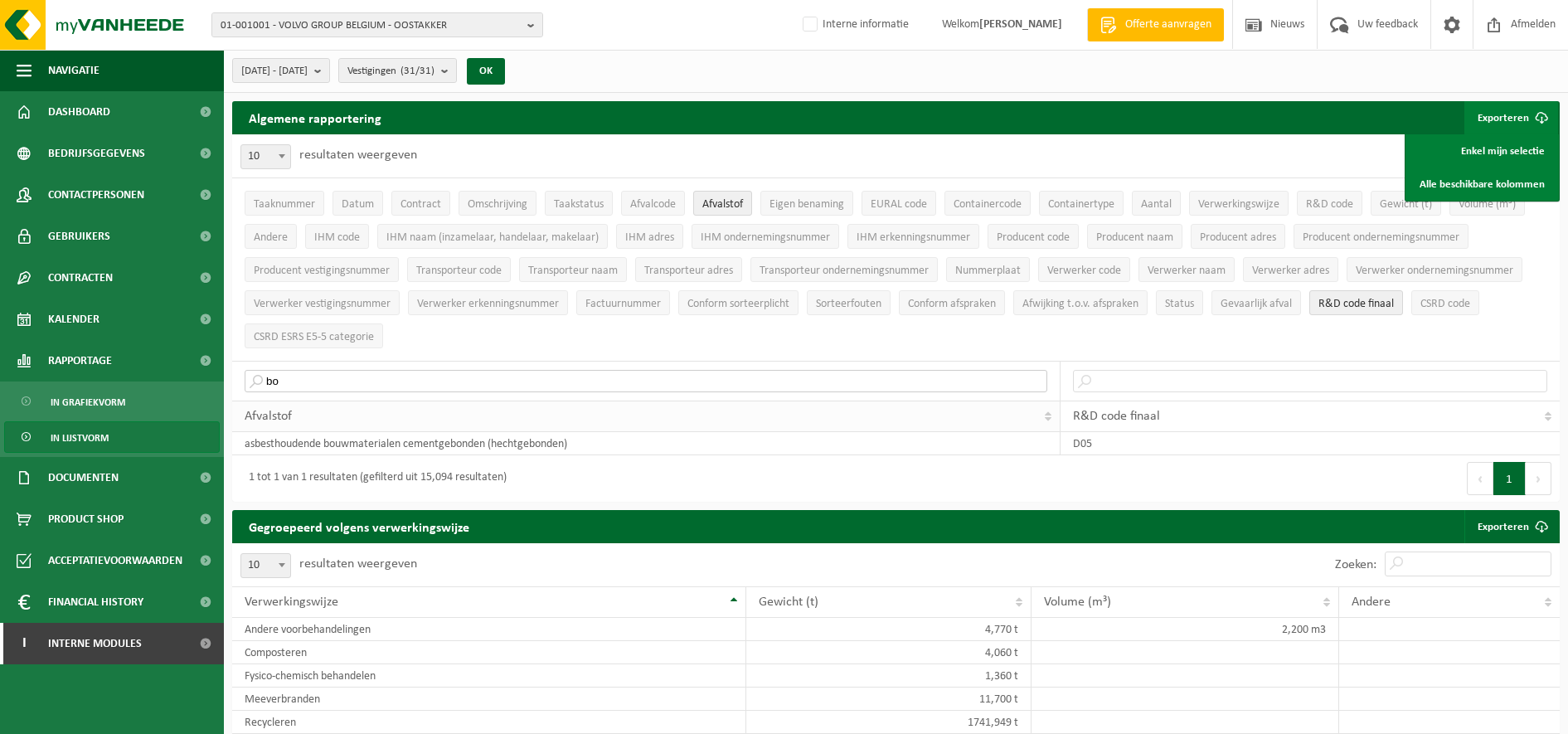
type input "b"
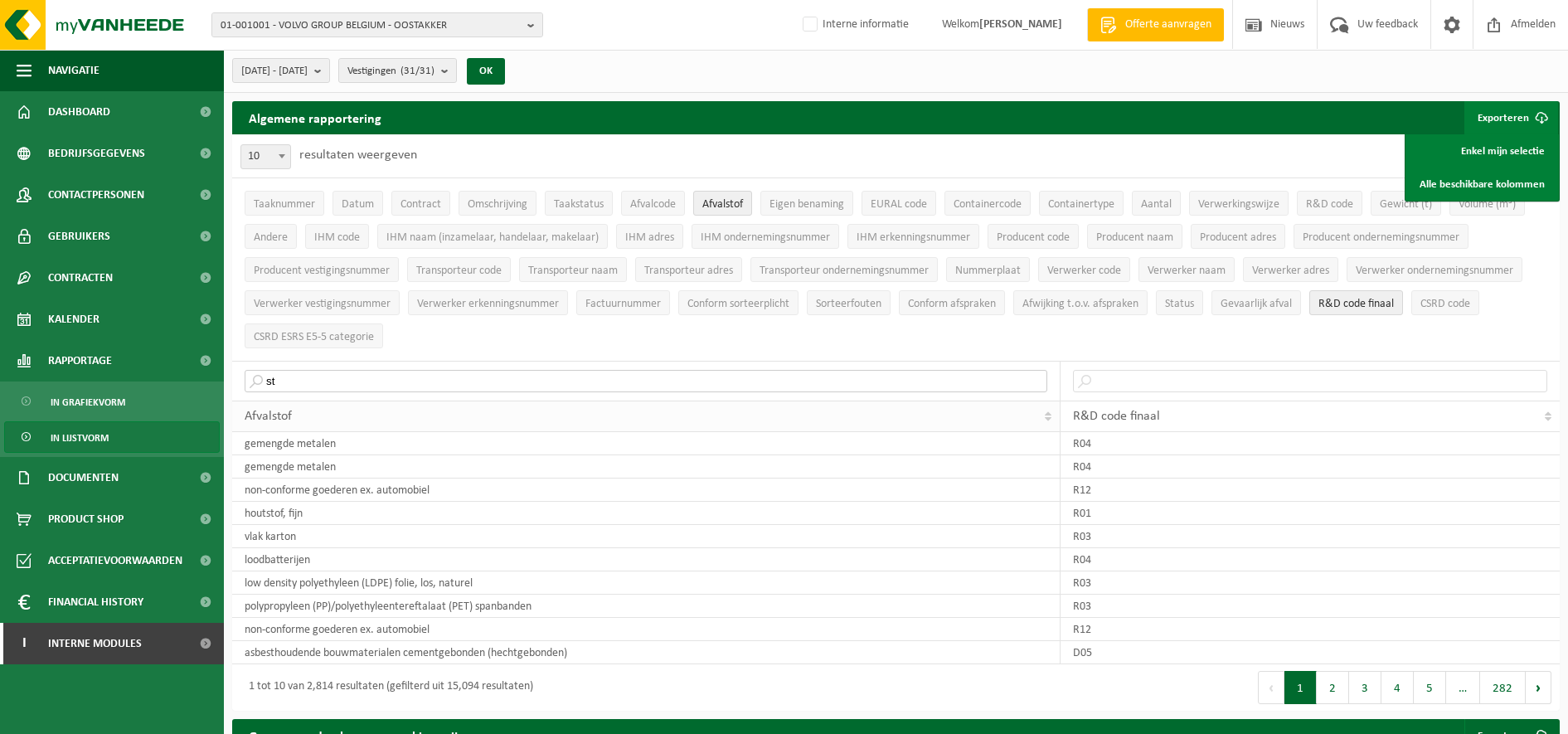
type input "s"
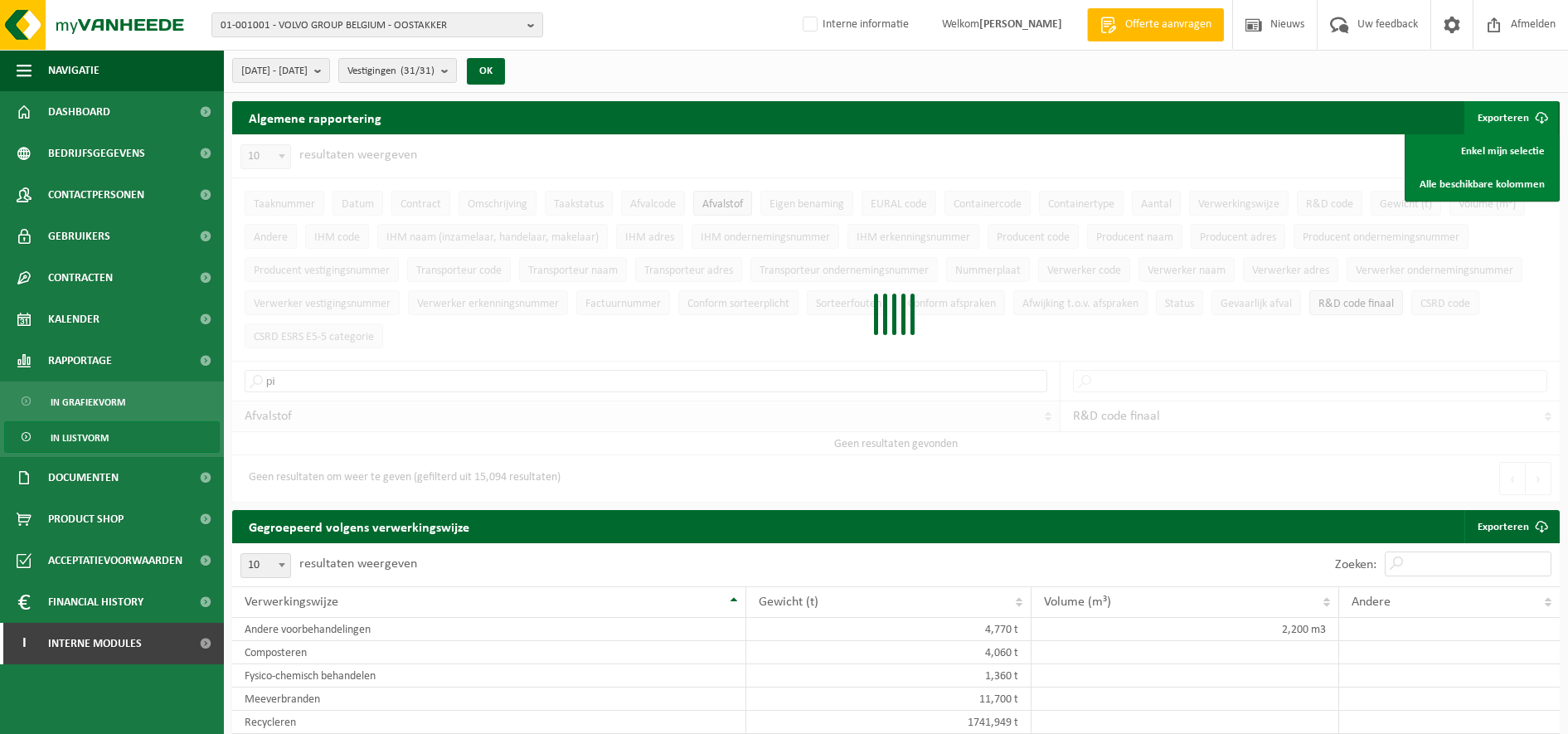
type input "p"
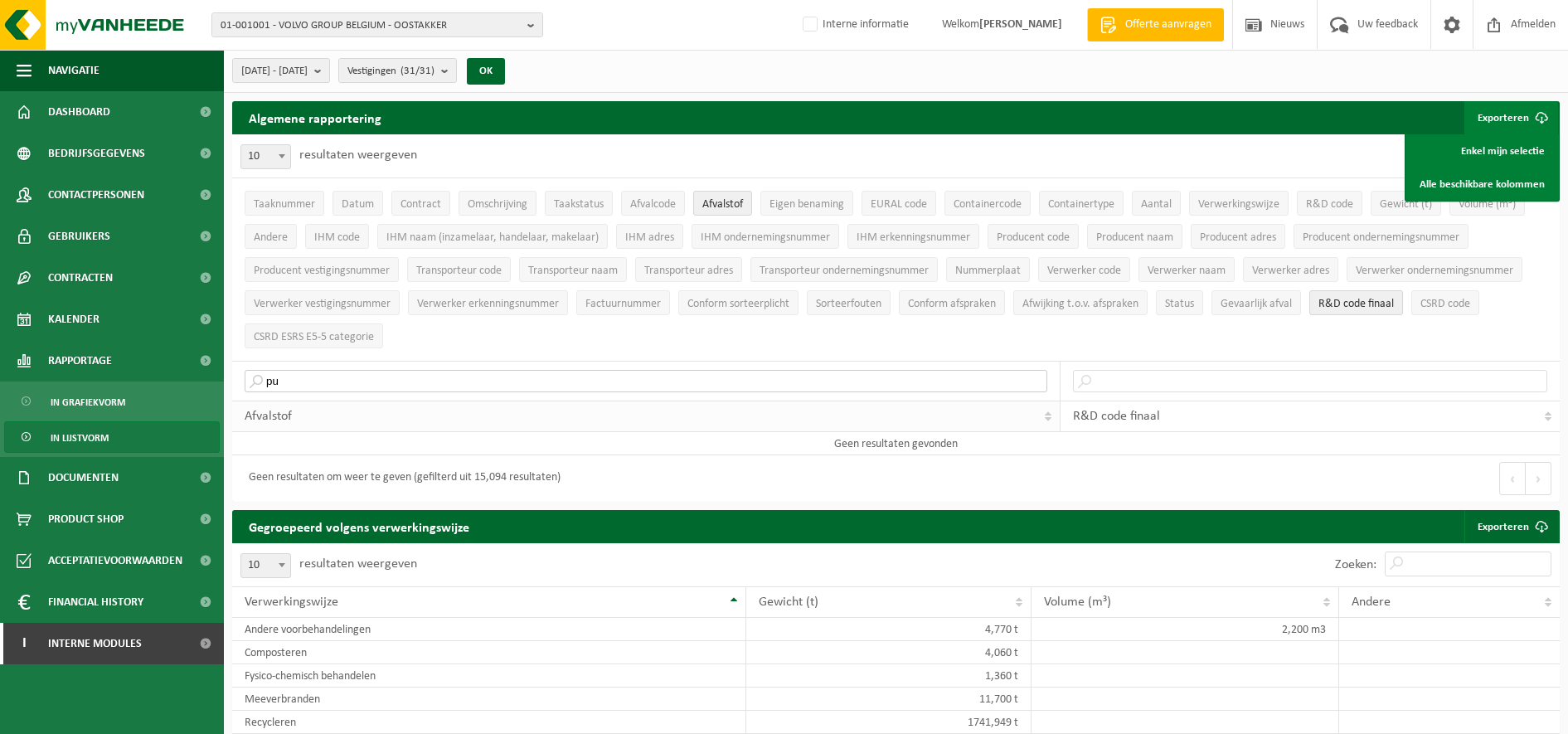
type input "p"
type input "s"
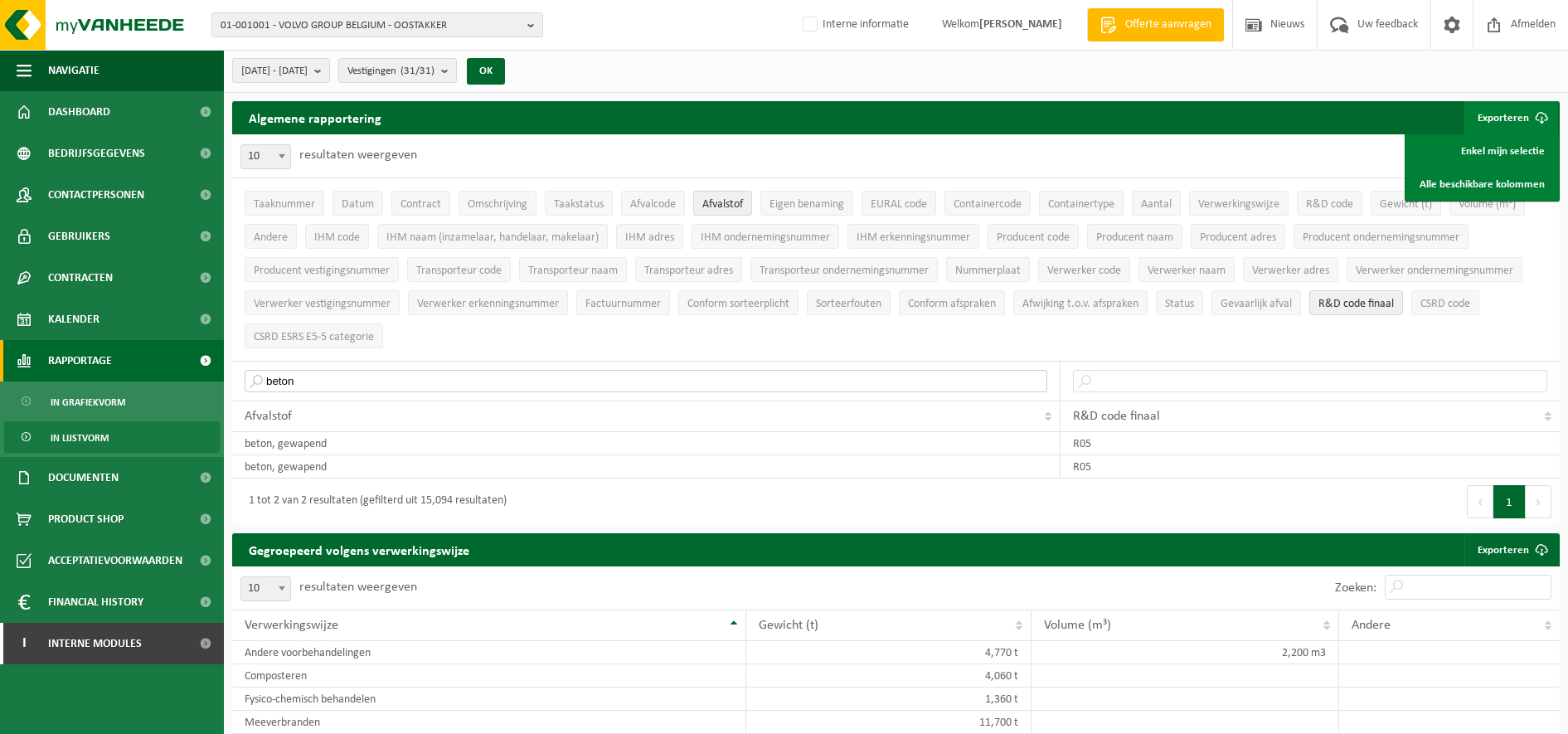
drag, startPoint x: 274, startPoint y: 378, endPoint x: 158, endPoint y: 375, distance: 116.0
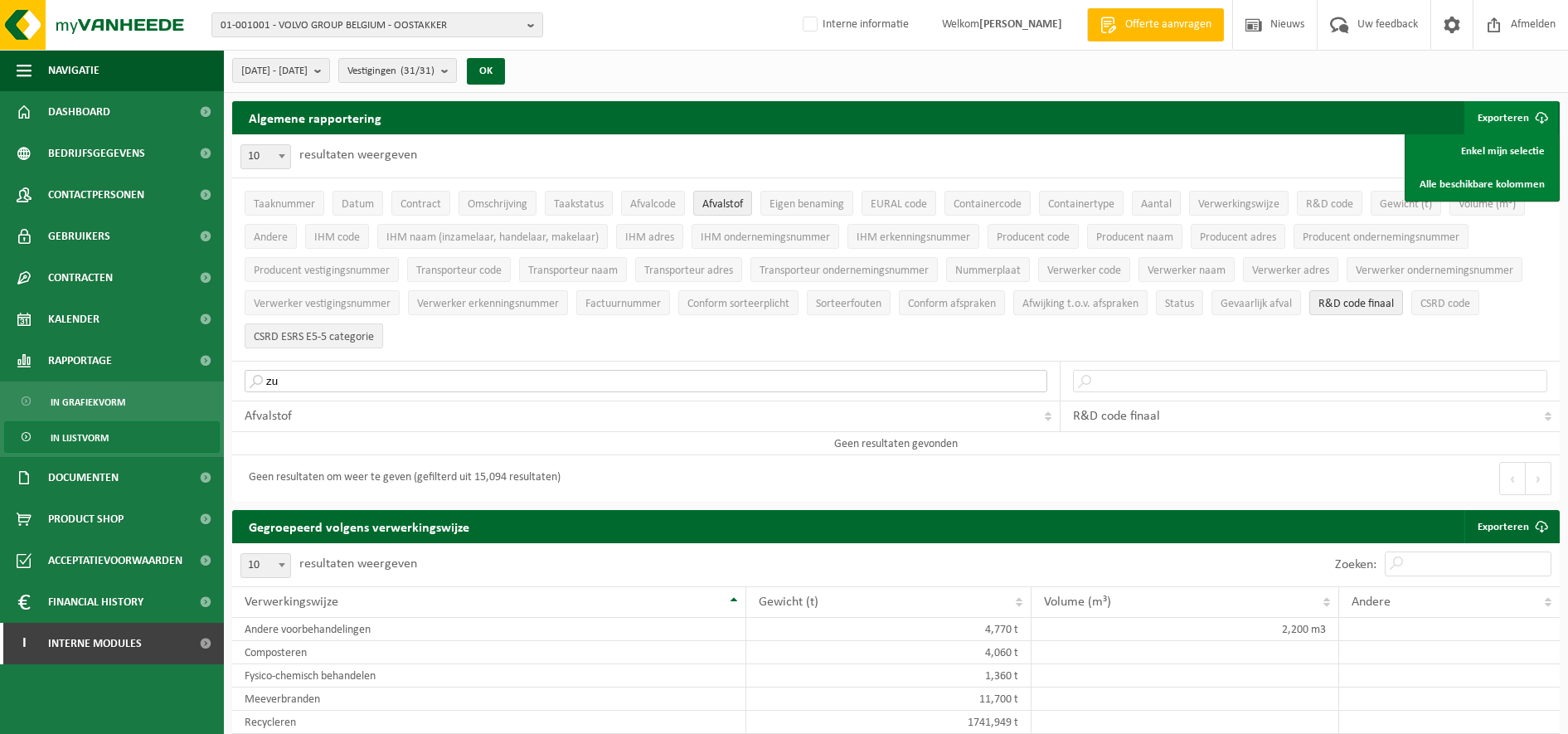
type input "z"
drag, startPoint x: 403, startPoint y: 380, endPoint x: 50, endPoint y: 366, distance: 353.3
type input "p"
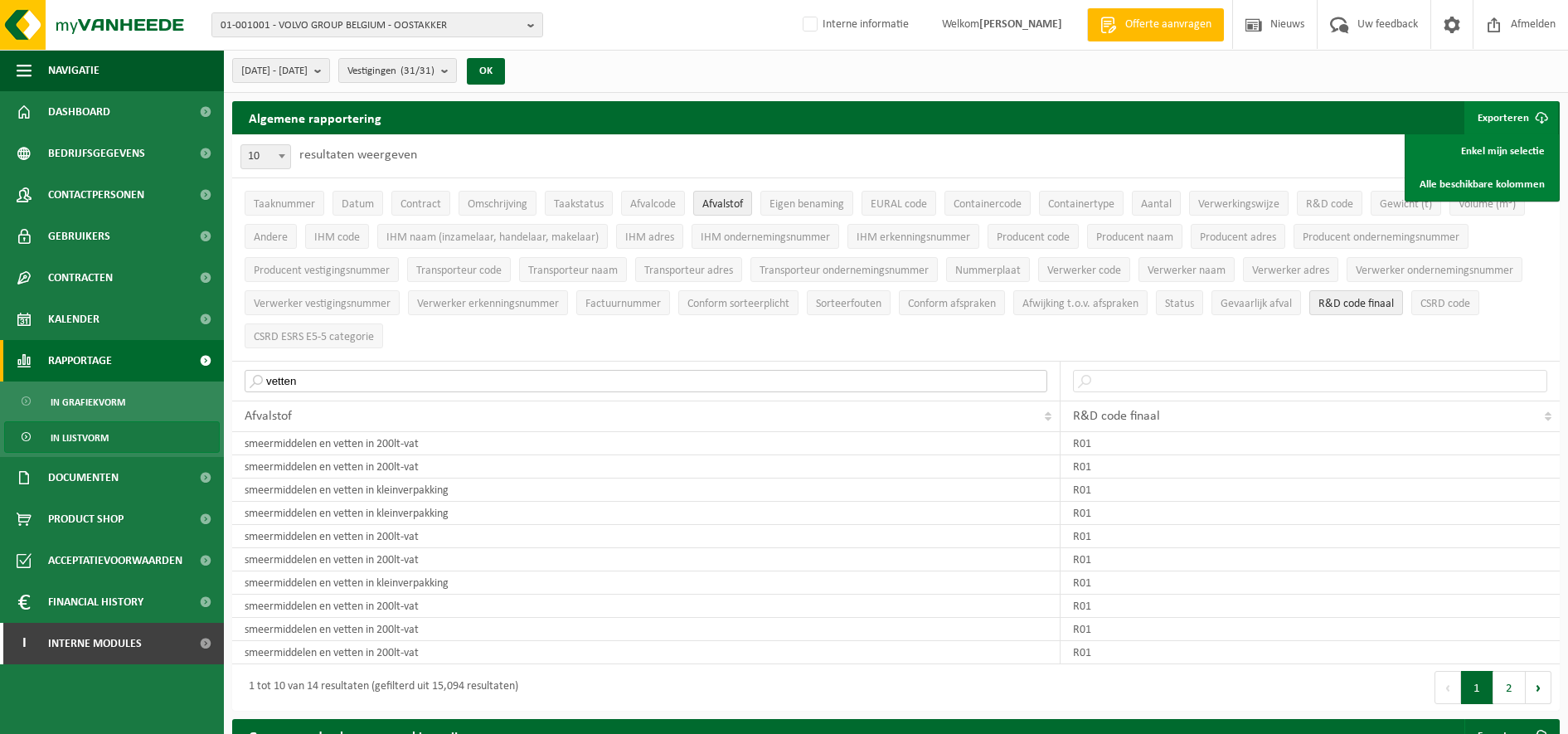
drag, startPoint x: 440, startPoint y: 380, endPoint x: 138, endPoint y: 362, distance: 302.5
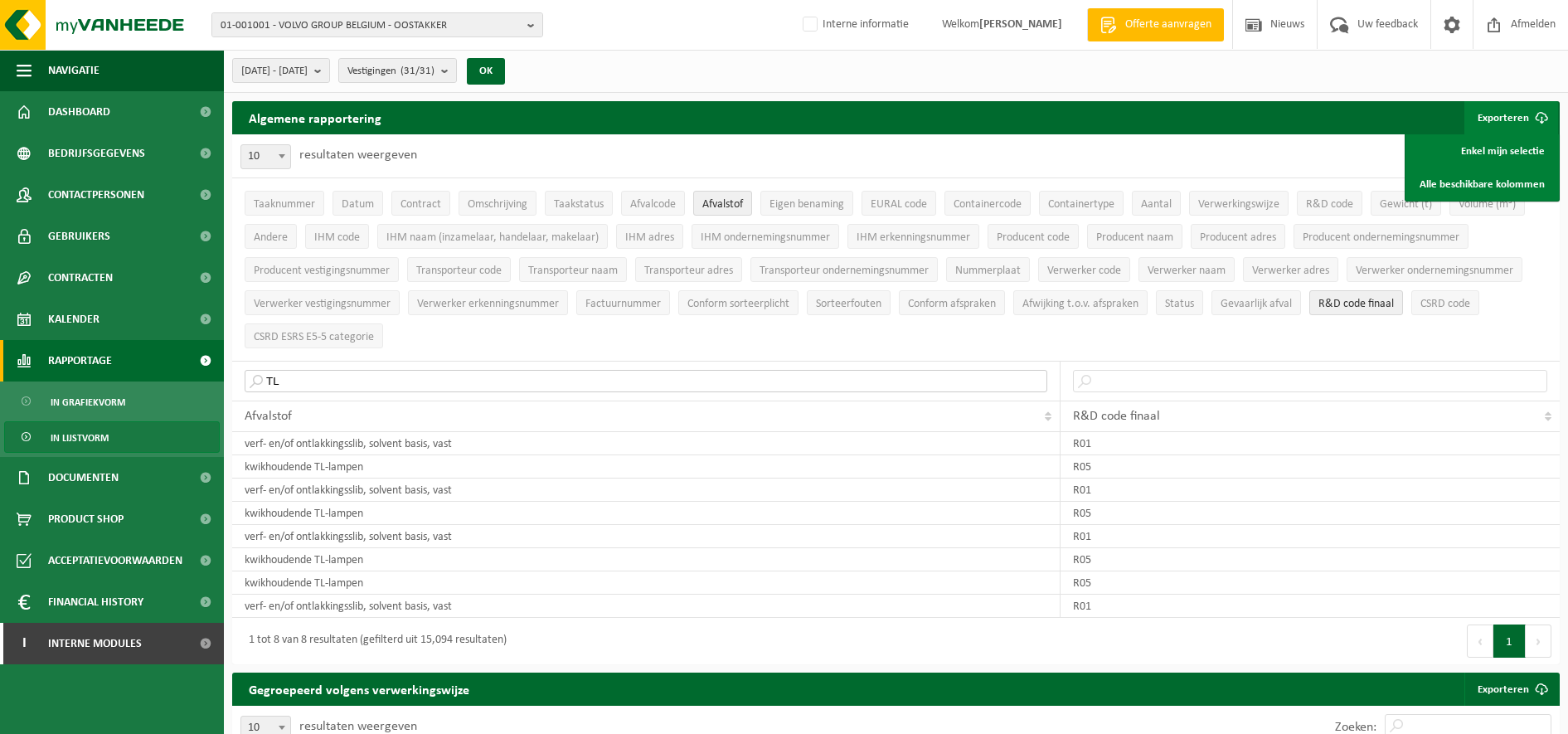
drag, startPoint x: 538, startPoint y: 382, endPoint x: 0, endPoint y: 361, distance: 538.4
click at [0, 364] on html "01-001001 - VOLVO GROUP [GEOGRAPHIC_DATA] - OOSTAKKER 01-001001 - VOLVO GROUP […" at bounding box center [784, 367] width 1568 height 734
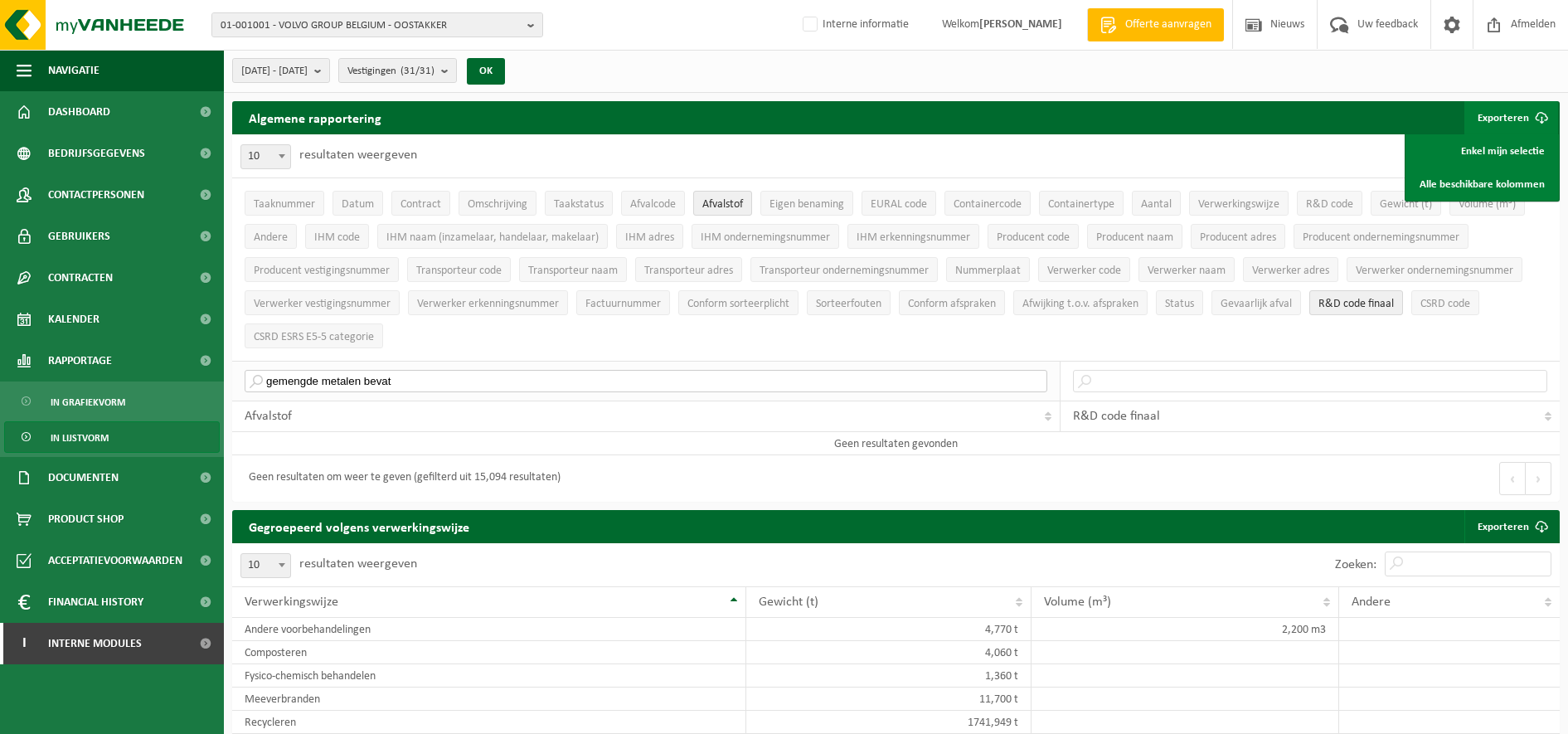
click at [406, 378] on input "gemengde metalen bevat" at bounding box center [646, 380] width 803 height 23
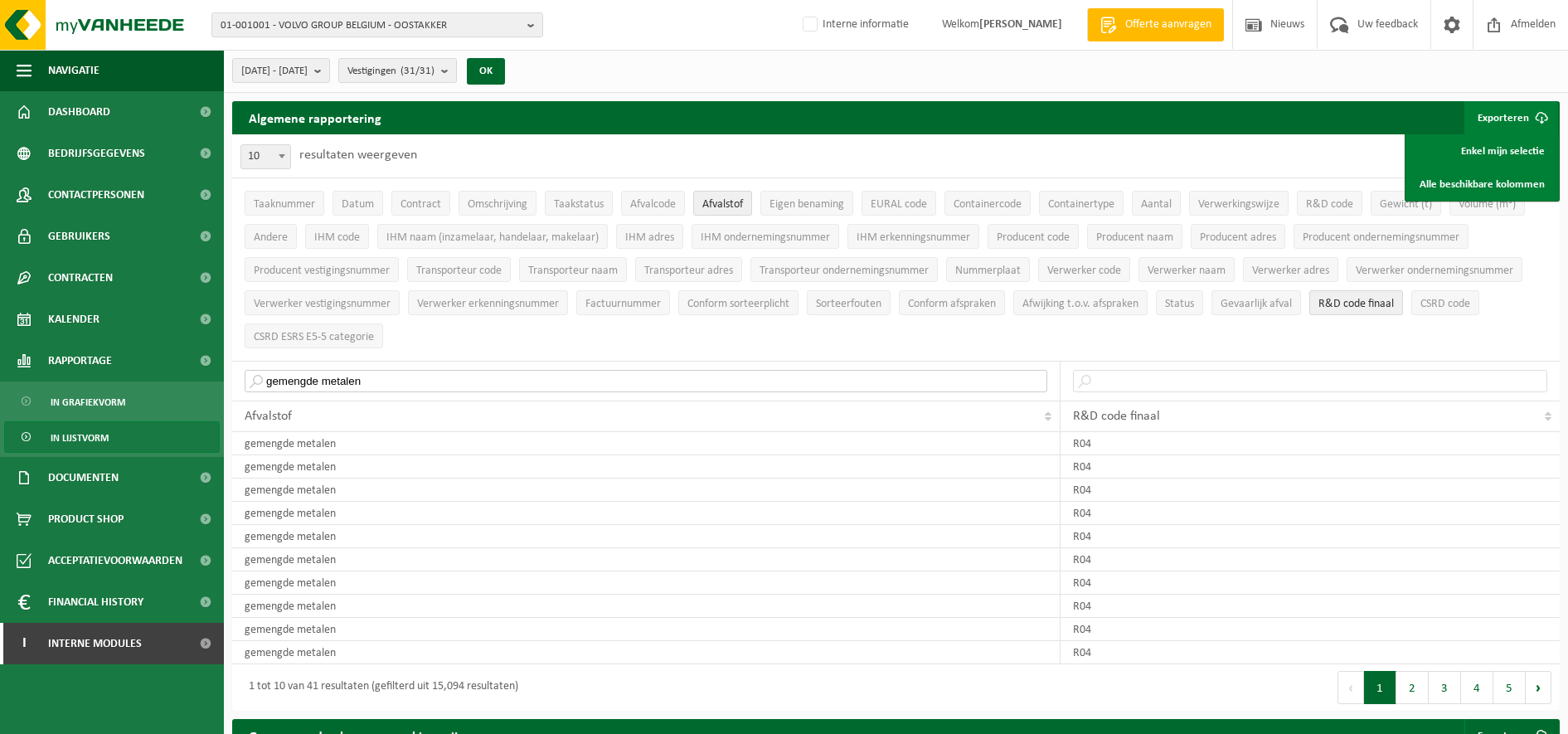
drag, startPoint x: 405, startPoint y: 378, endPoint x: 0, endPoint y: 385, distance: 405.1
click at [0, 385] on html "01-001001 - VOLVO GROUP [GEOGRAPHIC_DATA] - OOSTAKKER 01-001001 - VOLVO GROUP […" at bounding box center [784, 367] width 1568 height 734
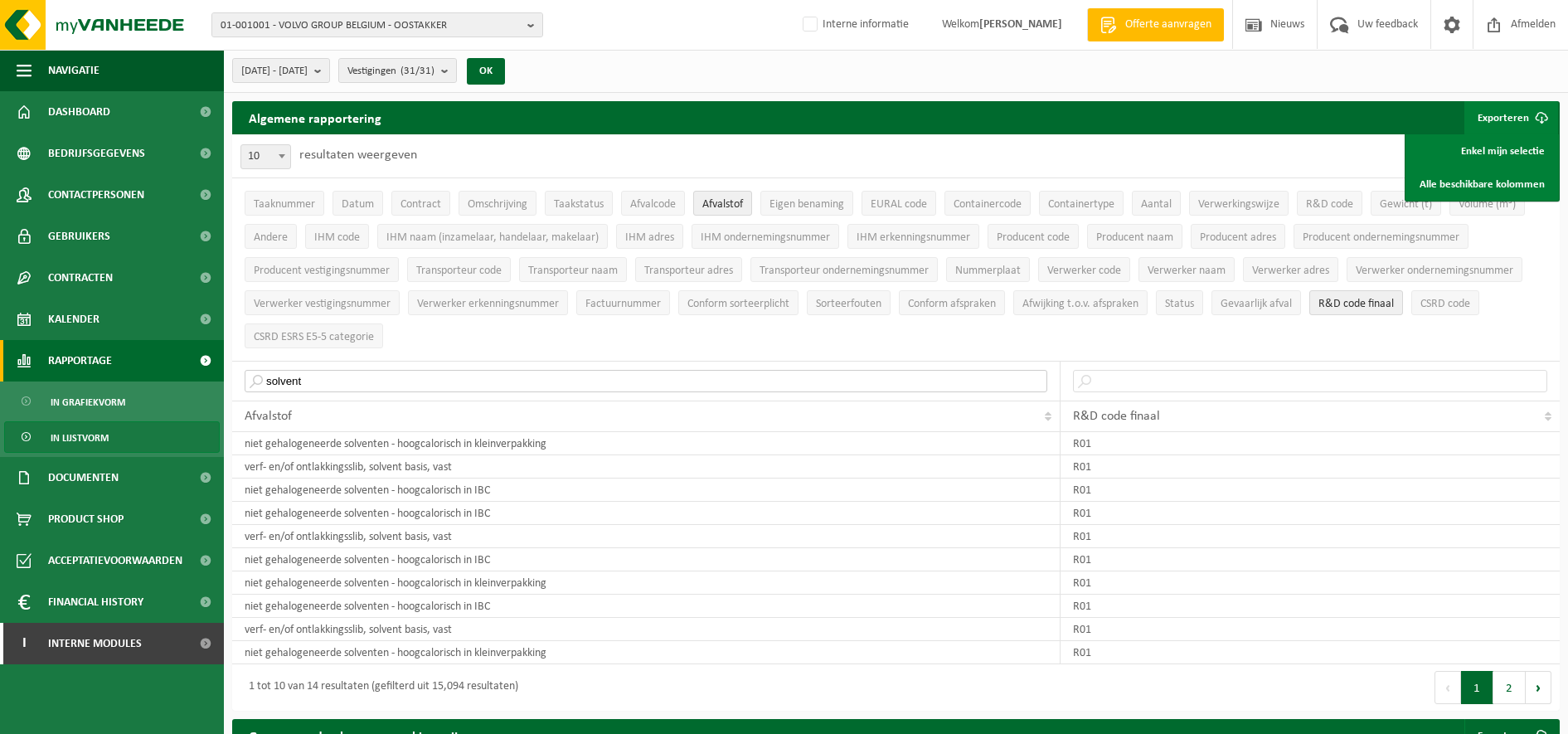
drag, startPoint x: 523, startPoint y: 374, endPoint x: 140, endPoint y: 366, distance: 383.1
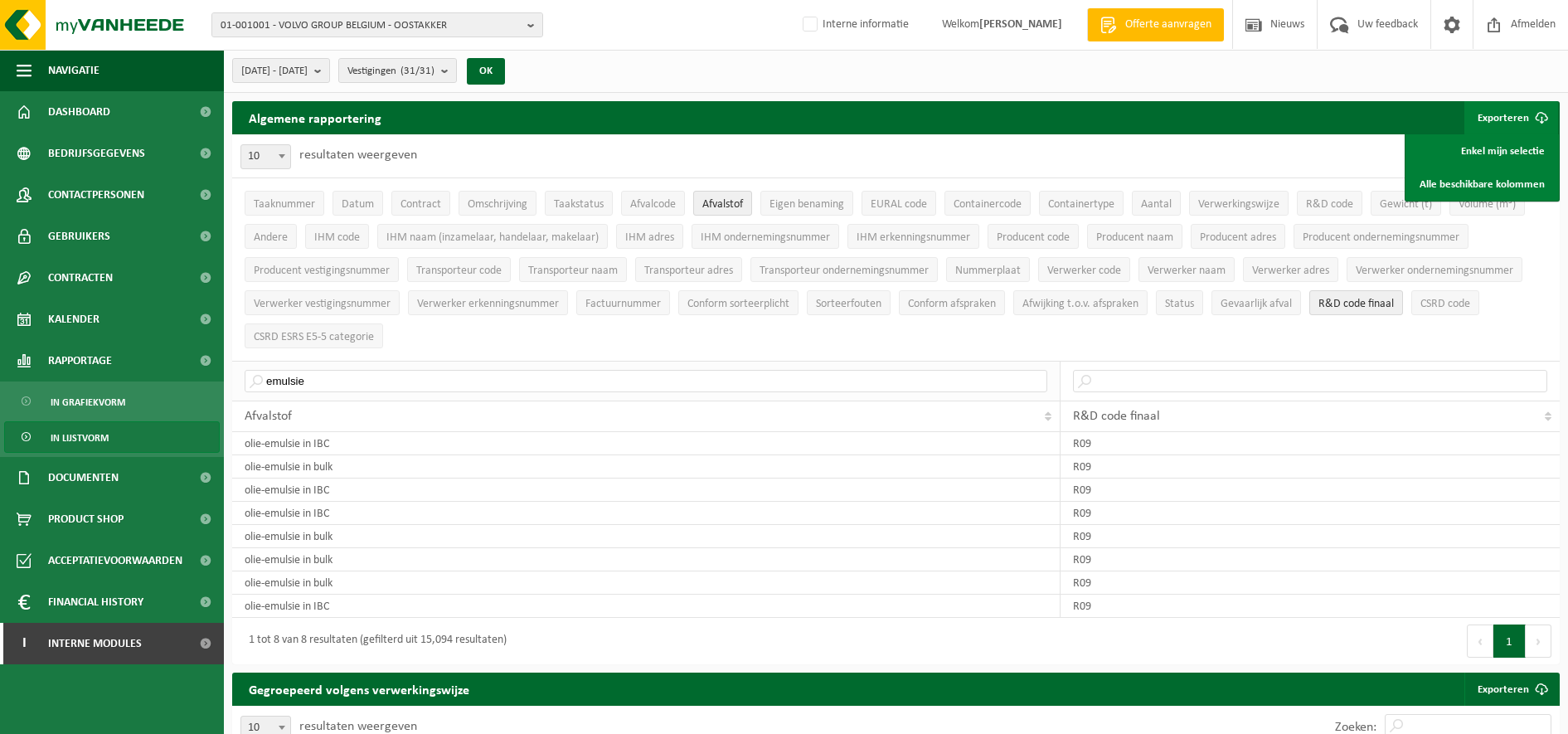
drag, startPoint x: 302, startPoint y: 367, endPoint x: 289, endPoint y: 363, distance: 13.6
click at [289, 363] on th "emulsie" at bounding box center [646, 380] width 829 height 40
drag, startPoint x: 319, startPoint y: 380, endPoint x: 138, endPoint y: 376, distance: 181.0
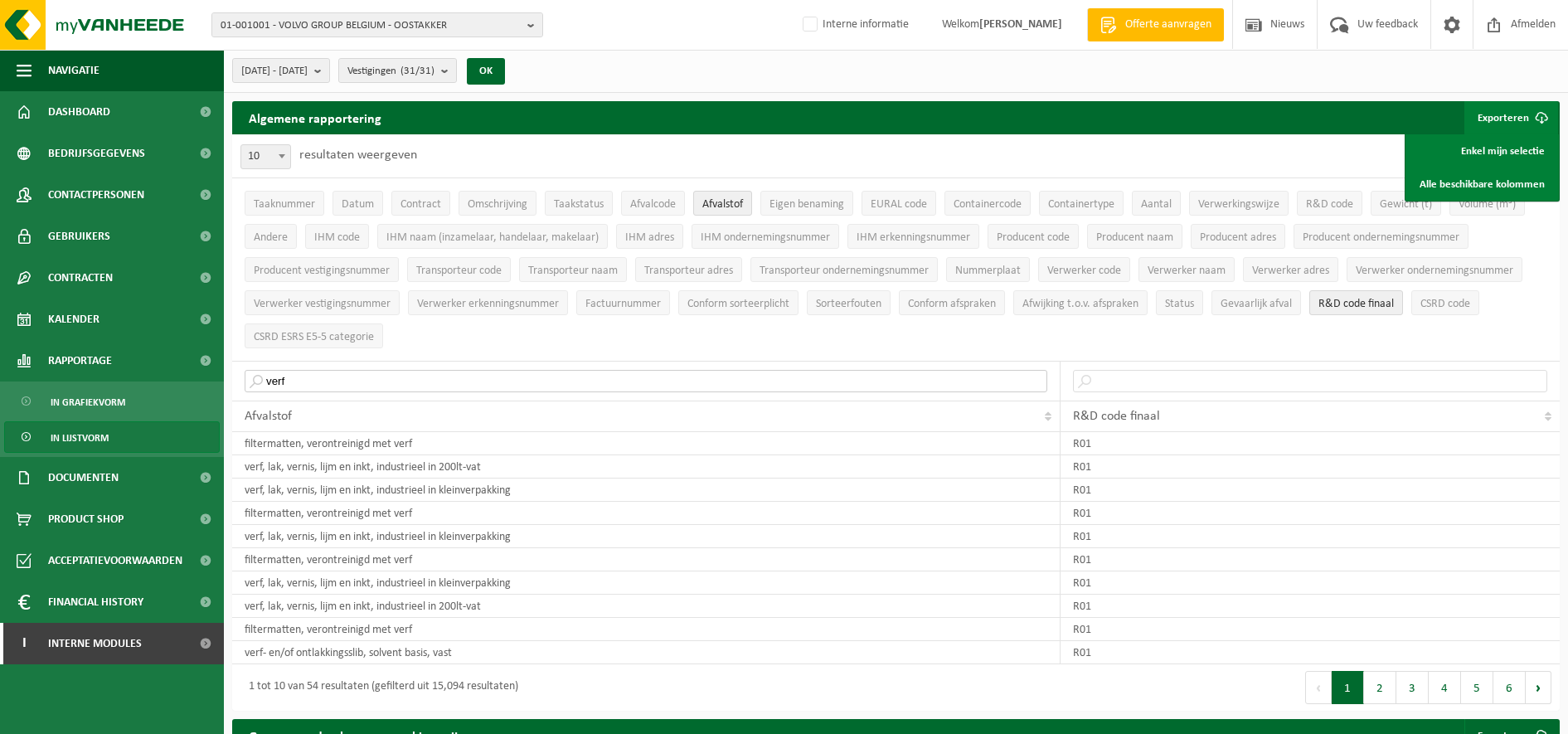
type input "verf"
